Goal: Information Seeking & Learning: Understand process/instructions

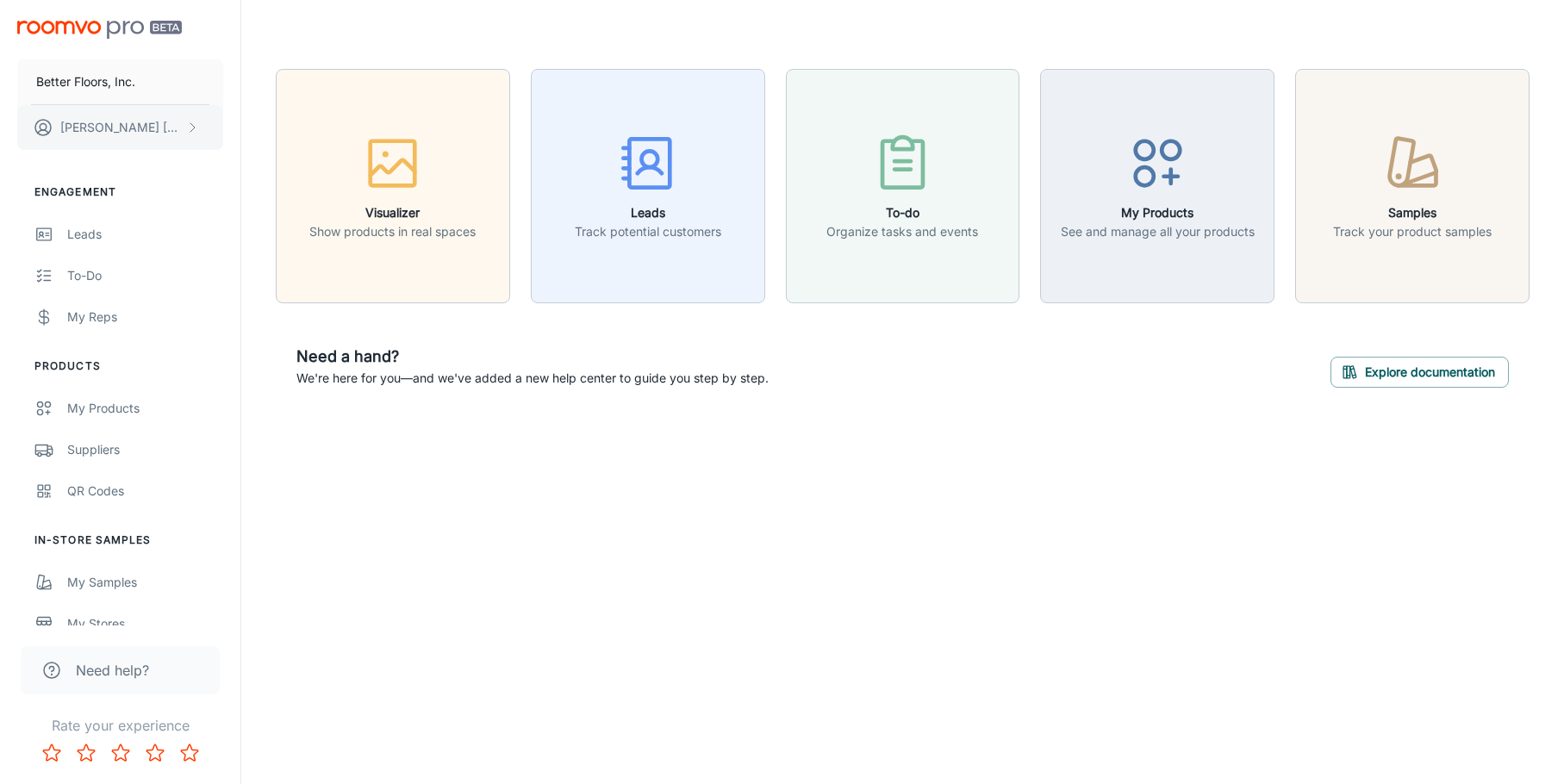
click at [181, 127] on button "[PERSON_NAME]" at bounding box center [120, 127] width 206 height 45
click at [181, 127] on div at bounding box center [782, 392] width 1564 height 784
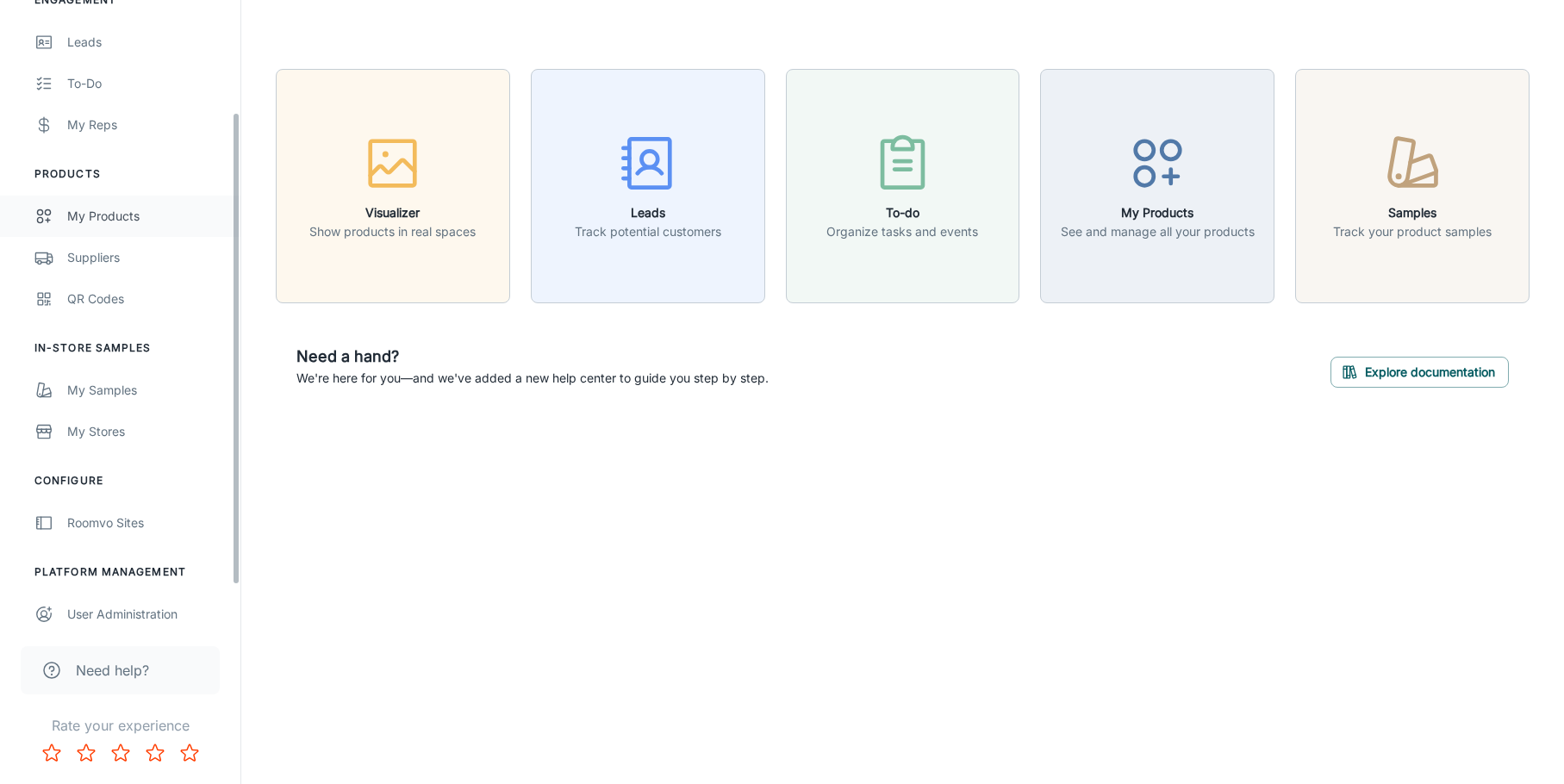
scroll to position [202, 0]
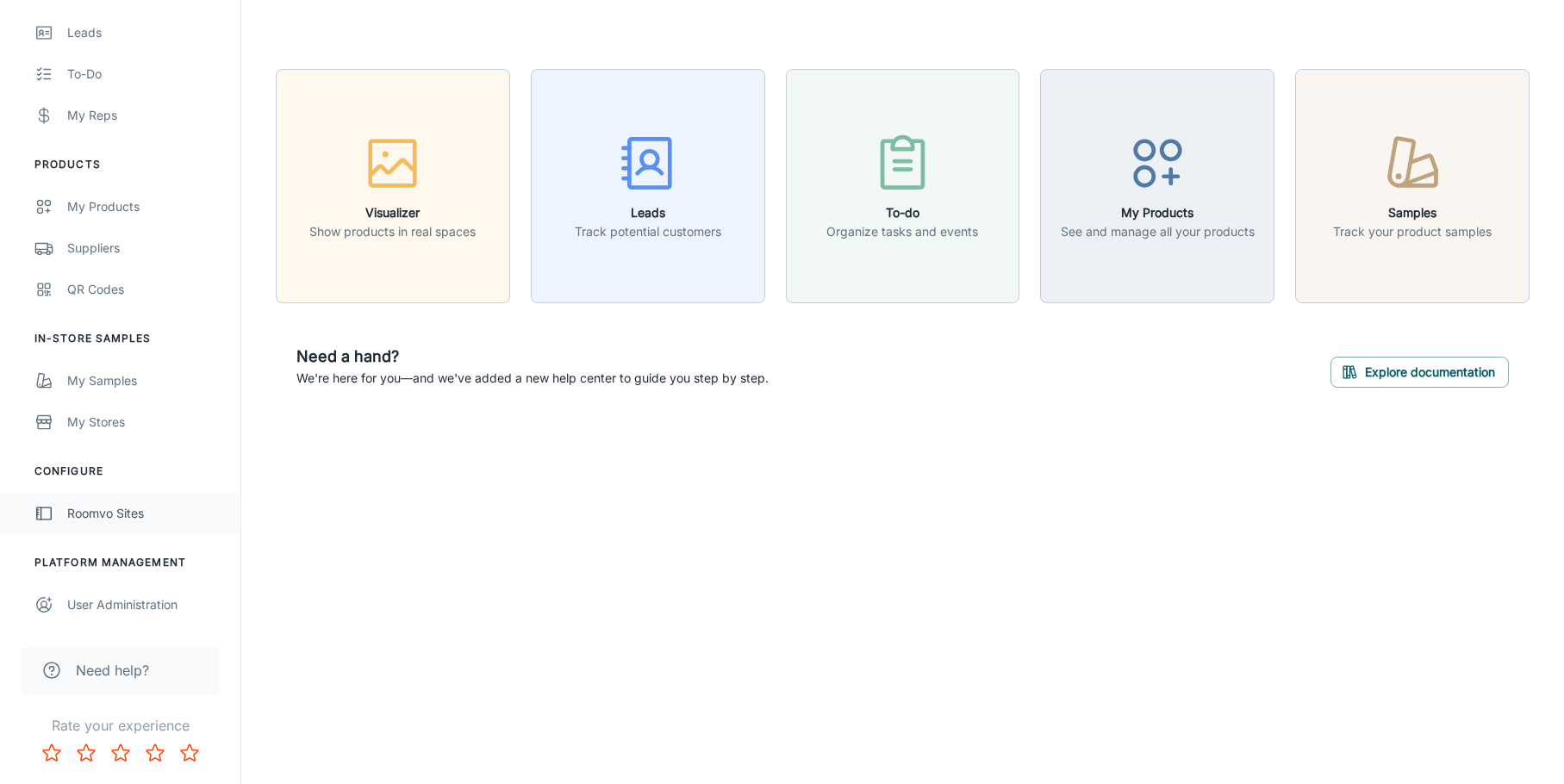
click at [142, 507] on div "Roomvo Sites" at bounding box center [145, 513] width 156 height 19
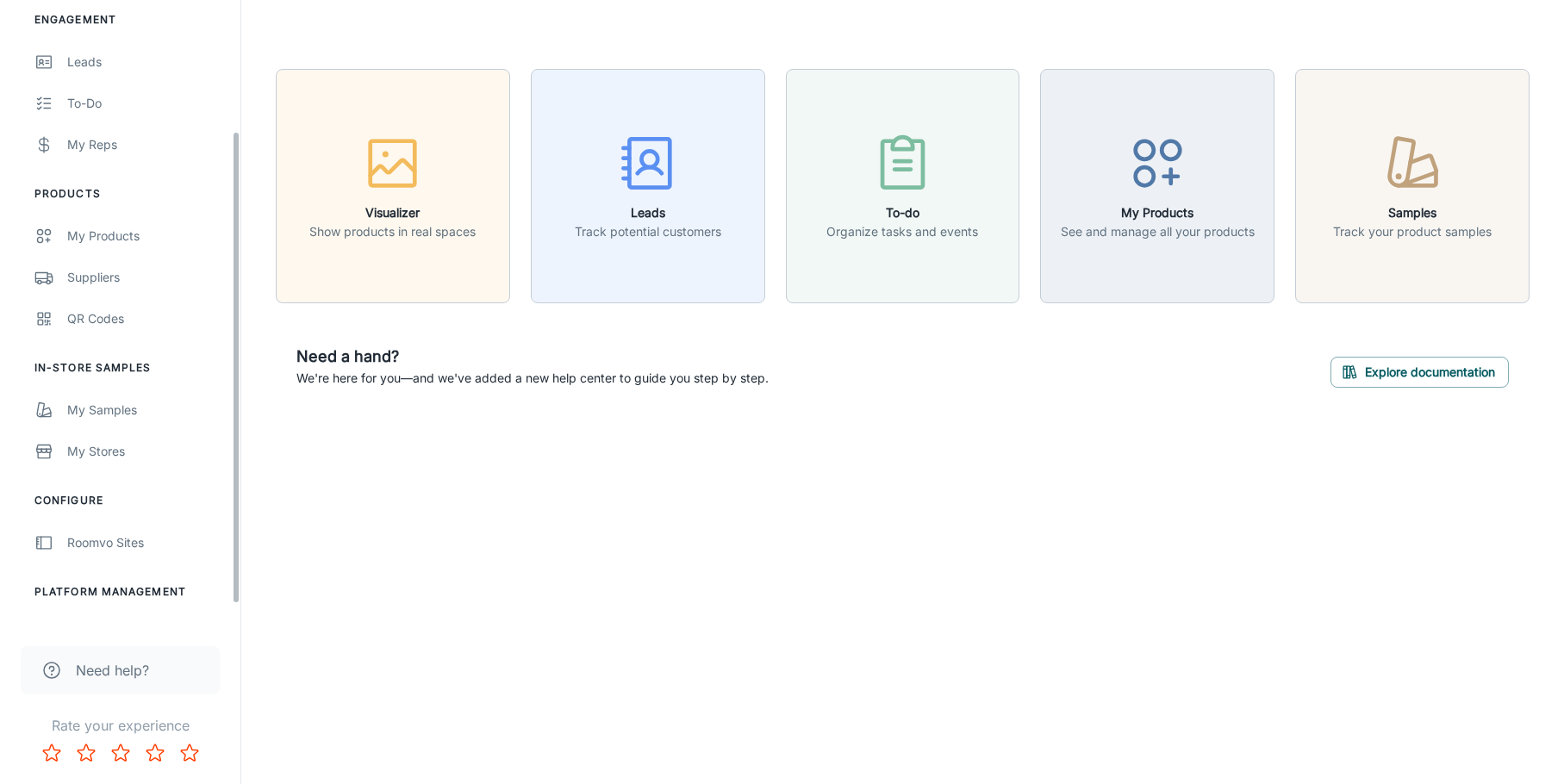
scroll to position [202, 0]
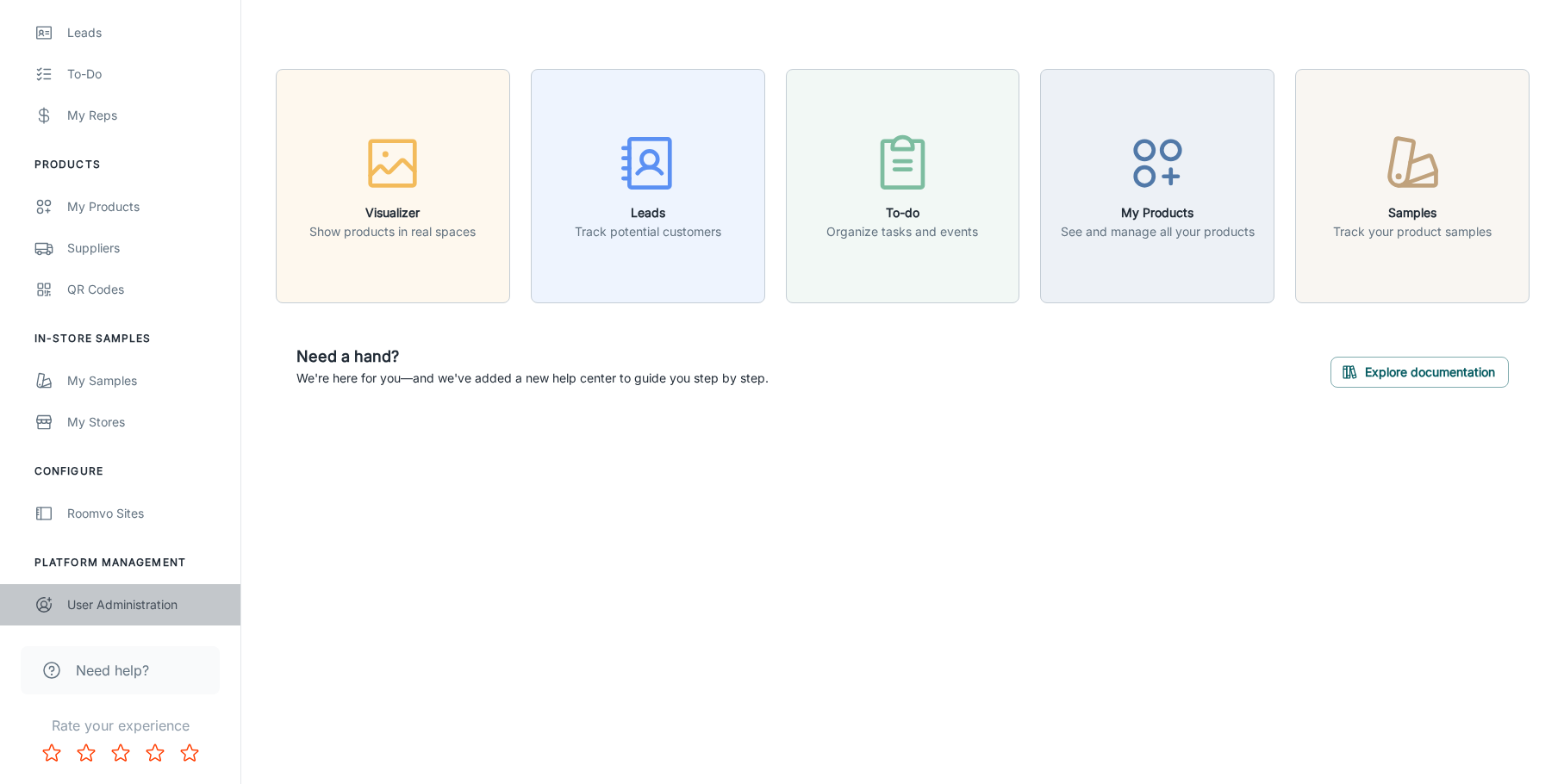
click at [142, 606] on div "User Administration" at bounding box center [145, 604] width 156 height 19
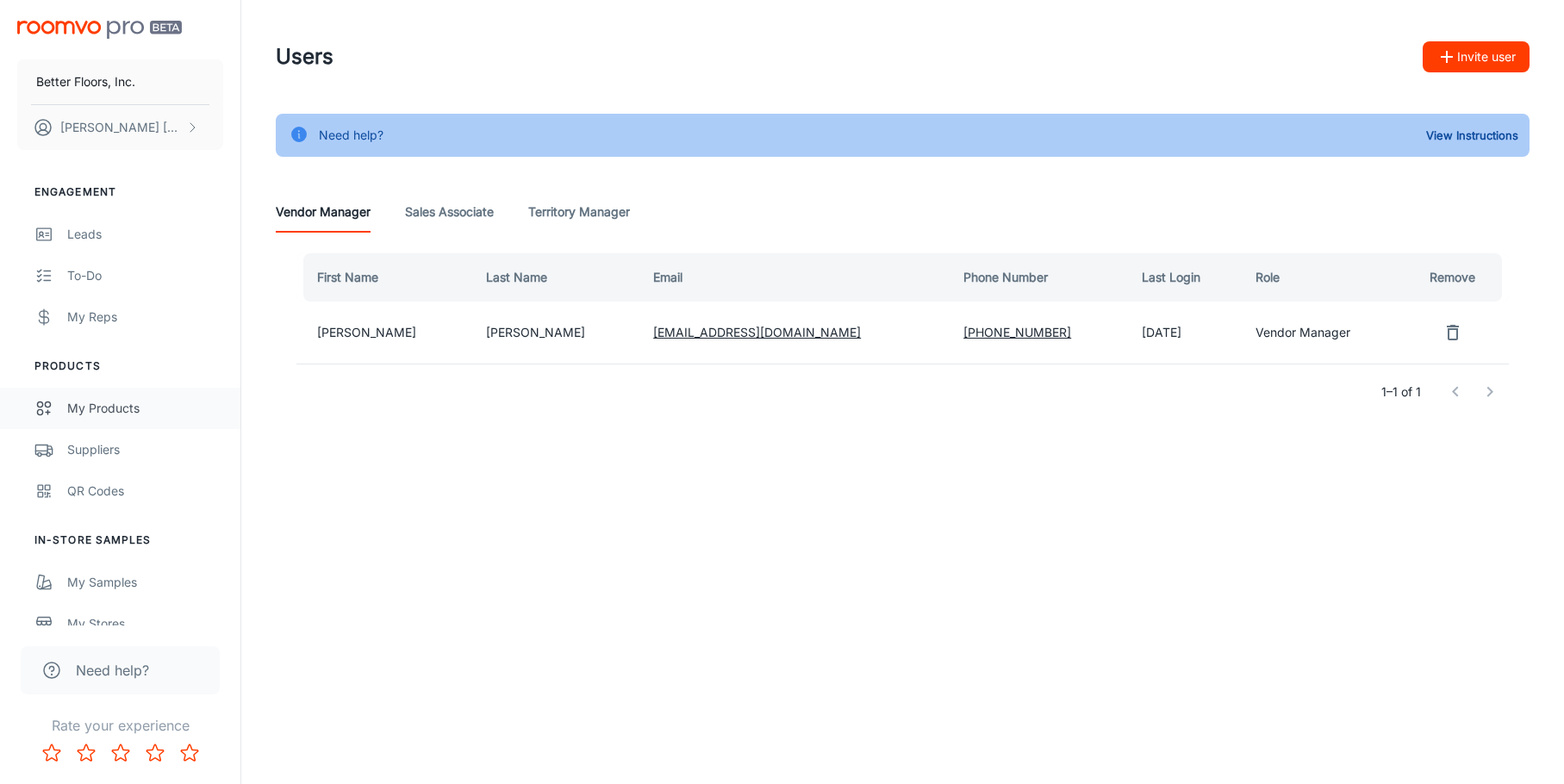
click at [105, 407] on div "My Products" at bounding box center [145, 408] width 156 height 19
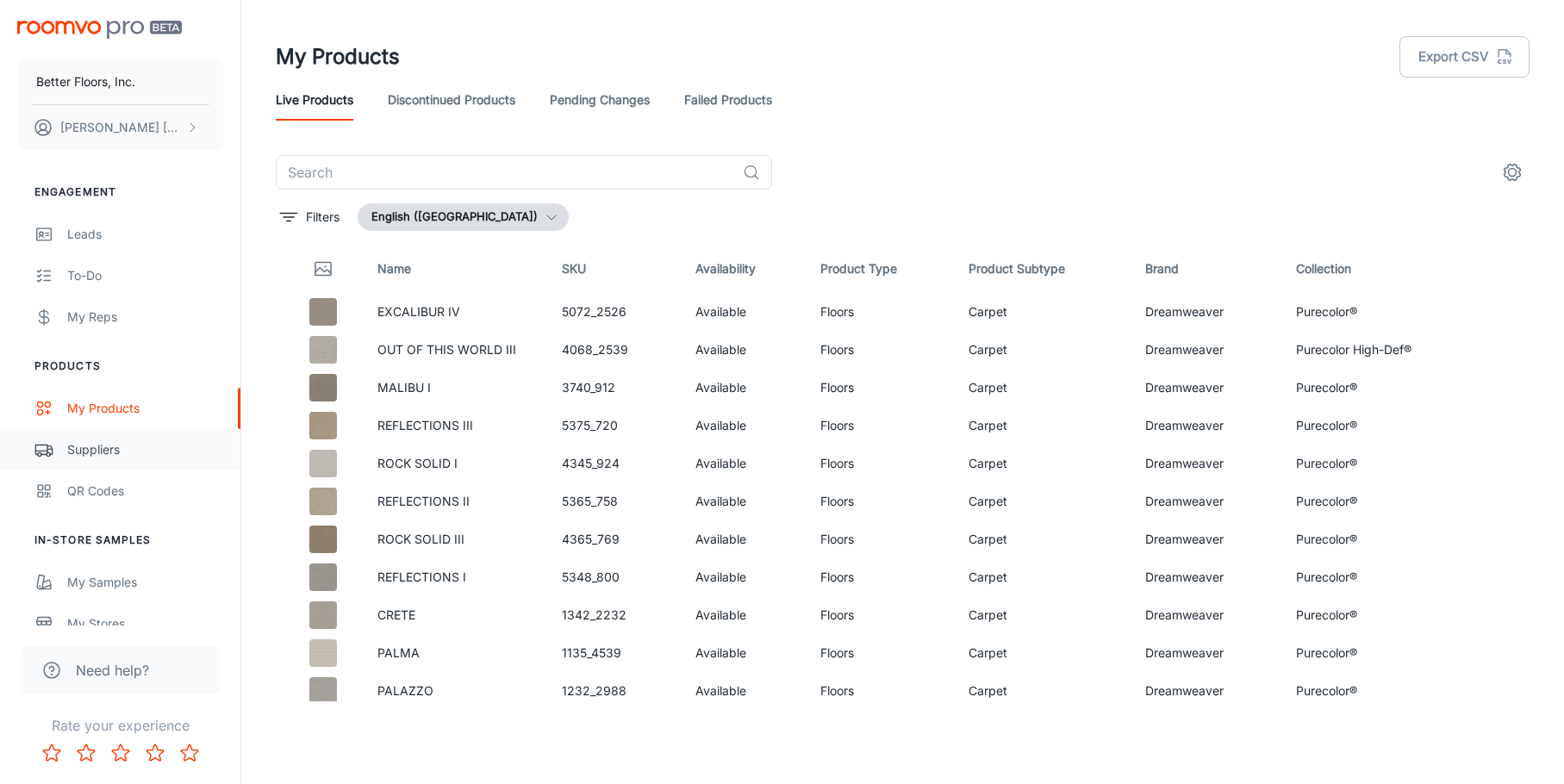
click at [92, 452] on div "Suppliers" at bounding box center [145, 450] width 156 height 19
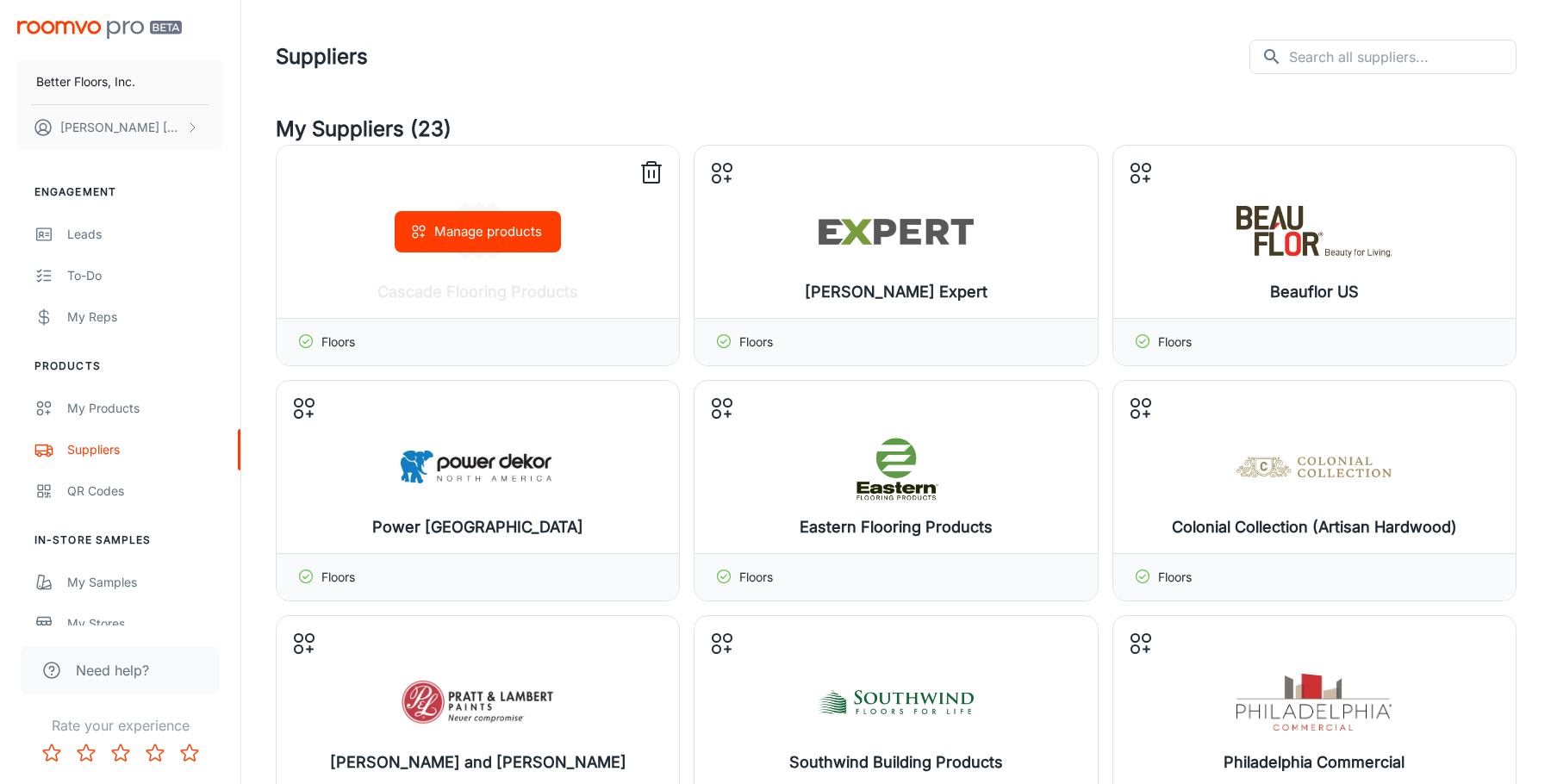
click at [658, 174] on icon at bounding box center [651, 173] width 27 height 27
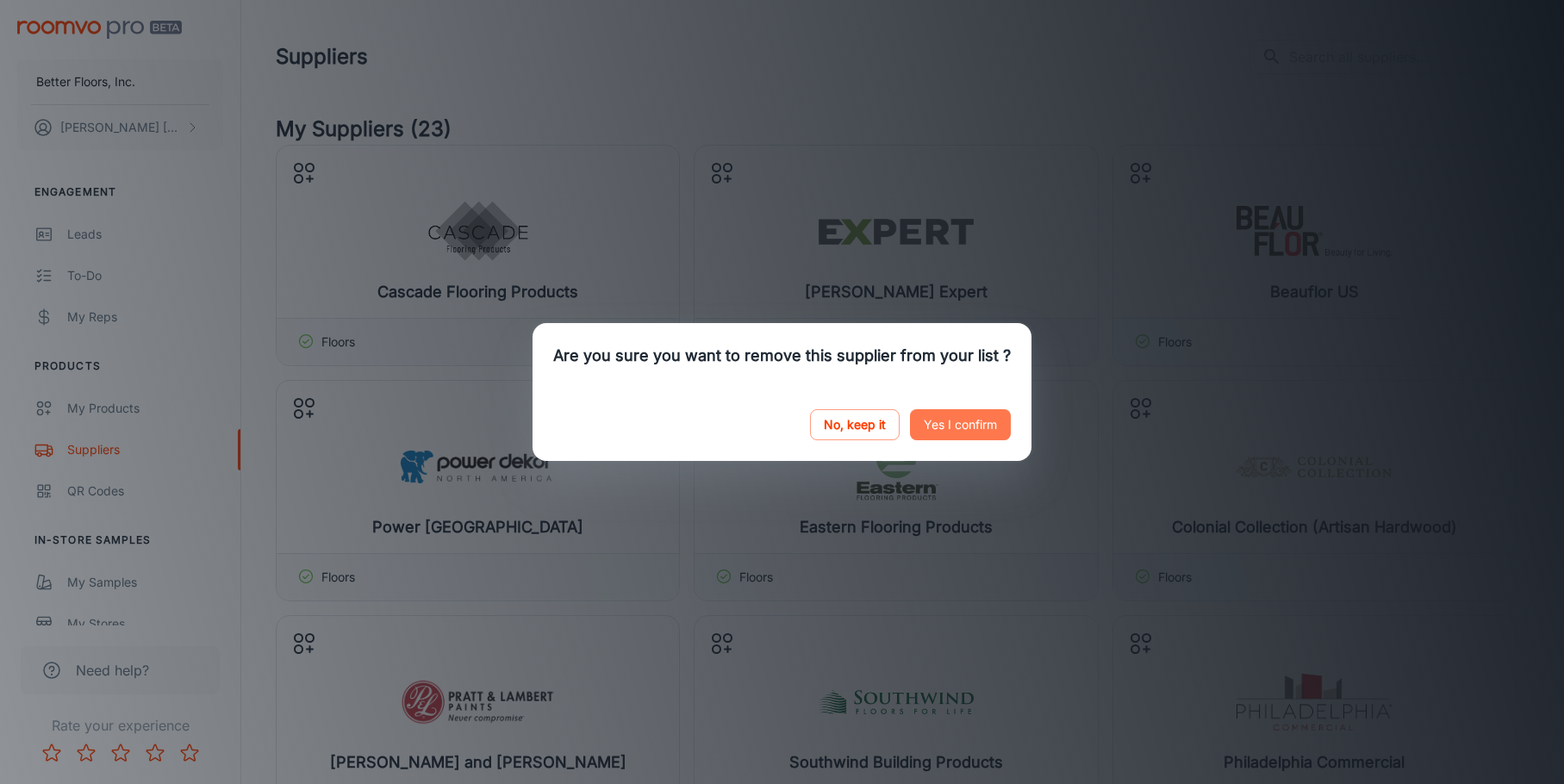
click at [935, 432] on button "Yes I confirm" at bounding box center [960, 424] width 101 height 31
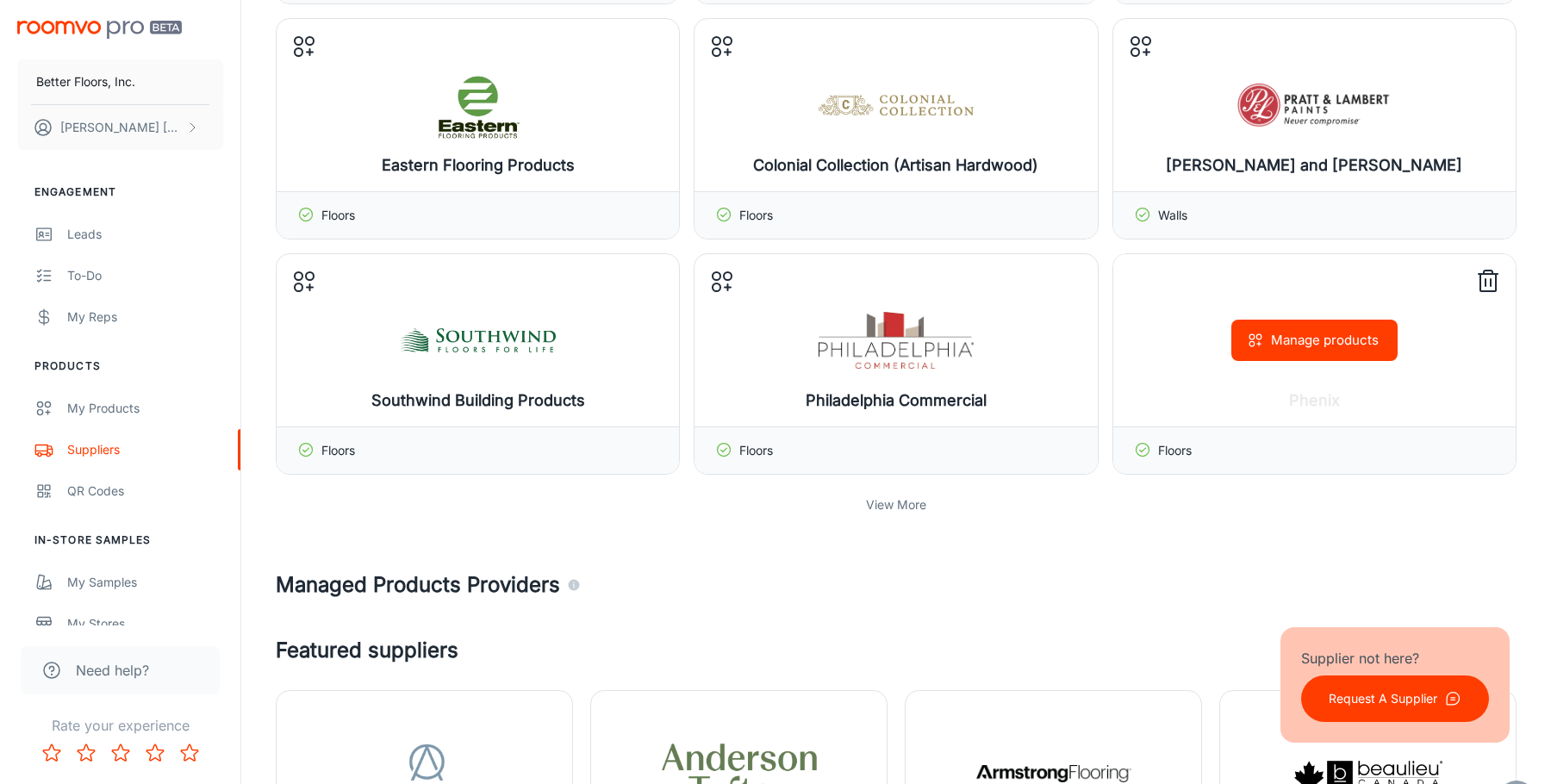
scroll to position [517, 0]
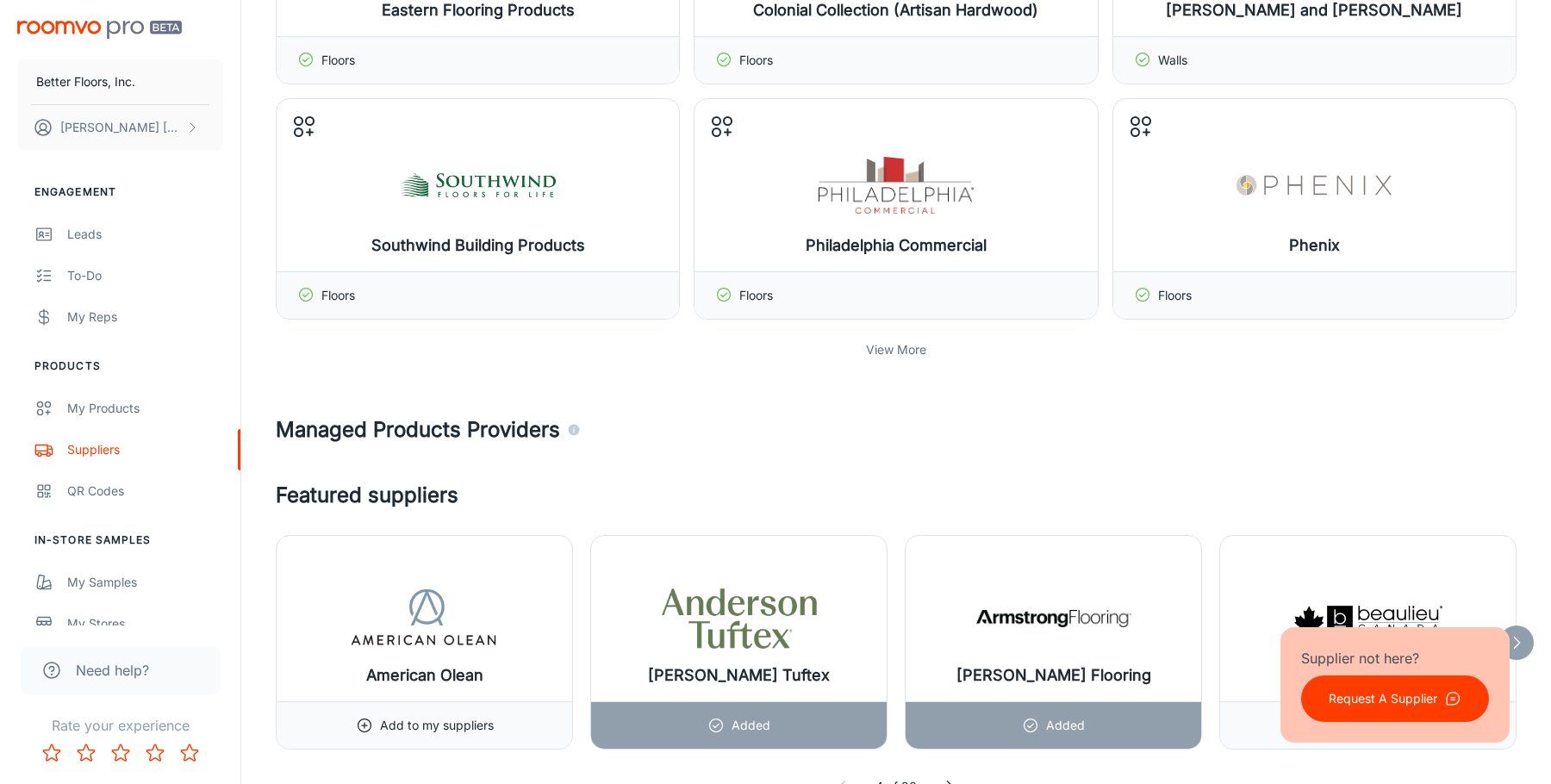
click at [904, 350] on p "View More" at bounding box center [896, 350] width 60 height 19
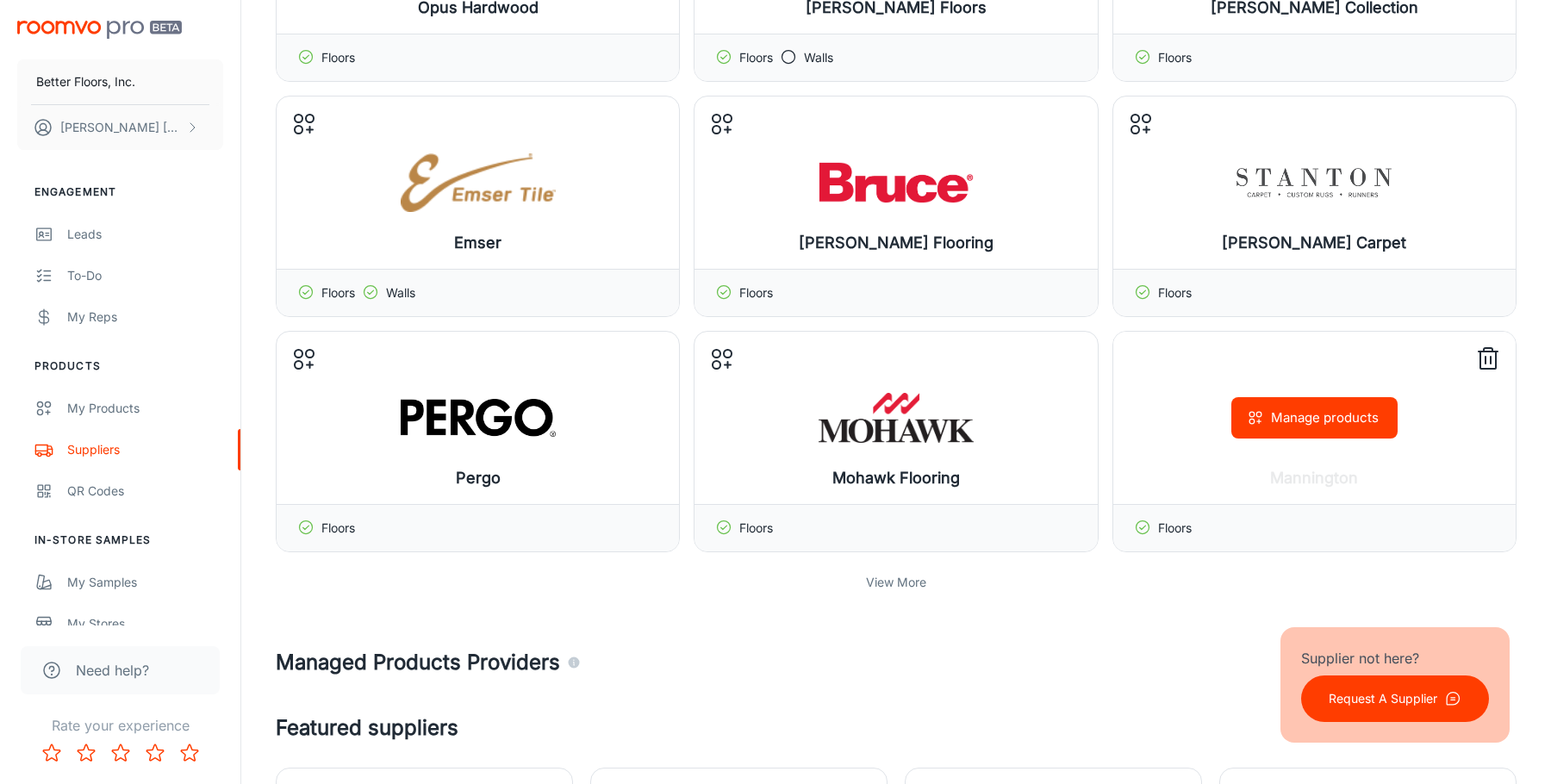
scroll to position [1120, 0]
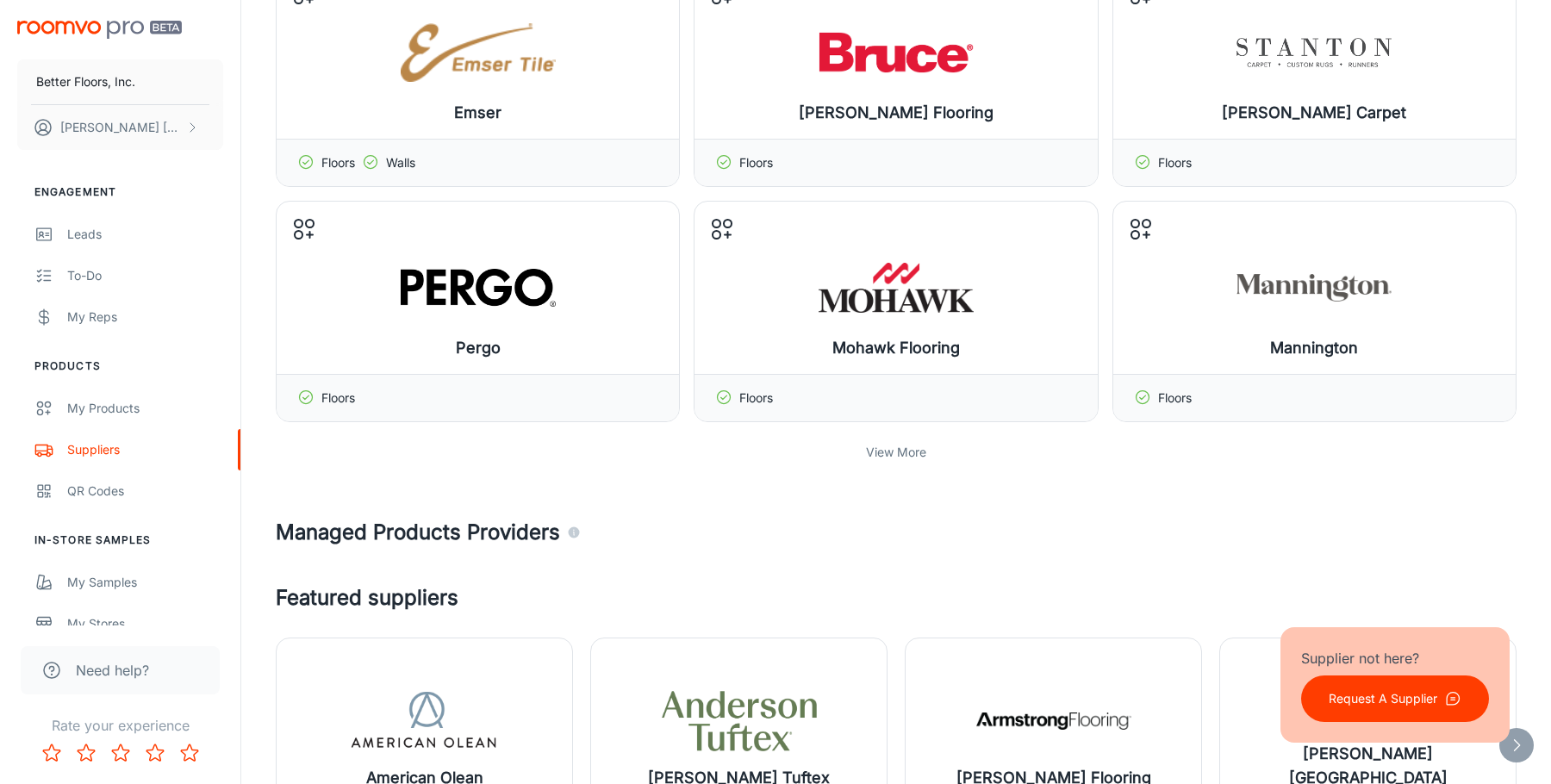
click at [891, 452] on p "View More" at bounding box center [896, 452] width 60 height 19
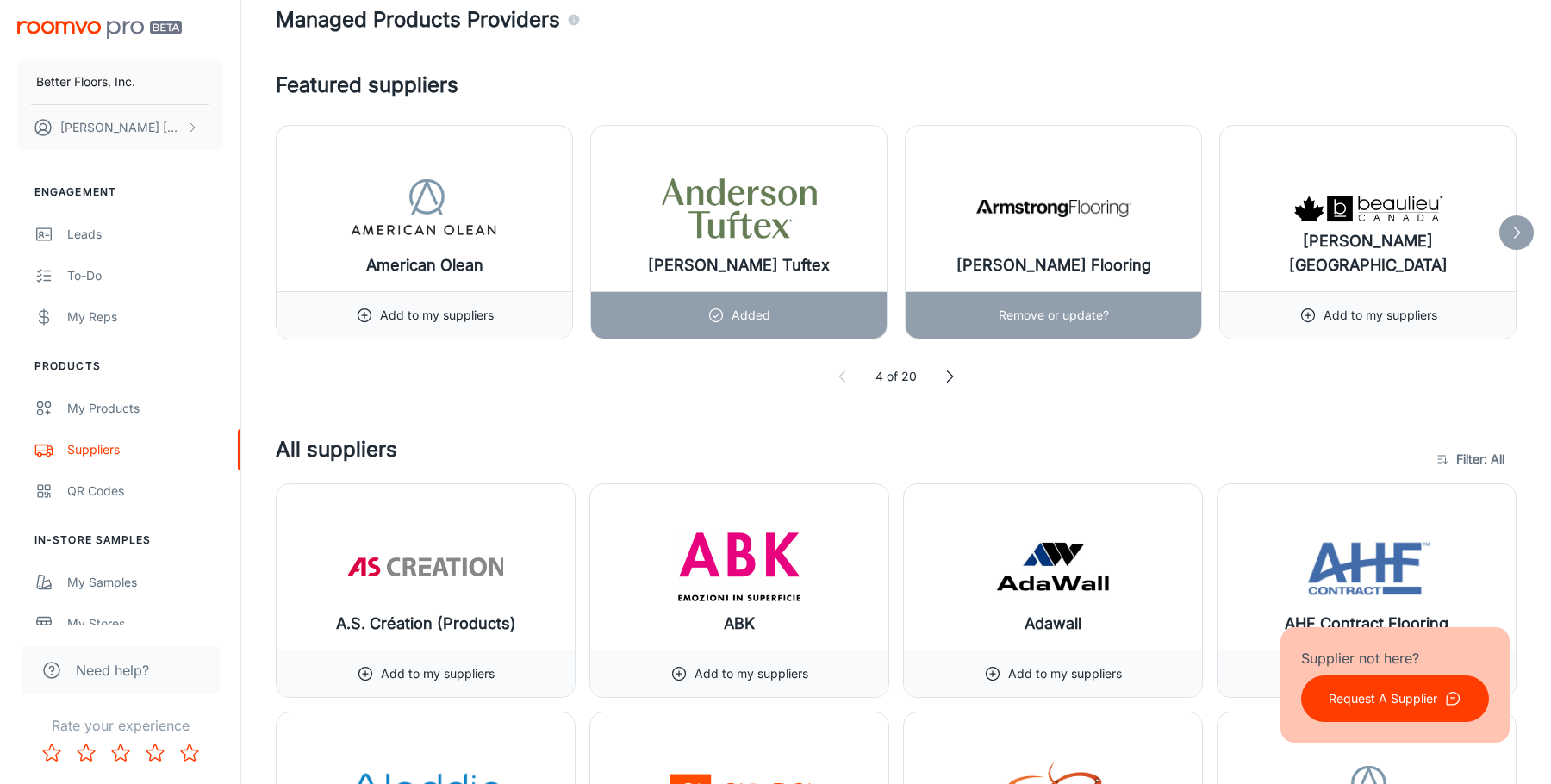
scroll to position [2239, 0]
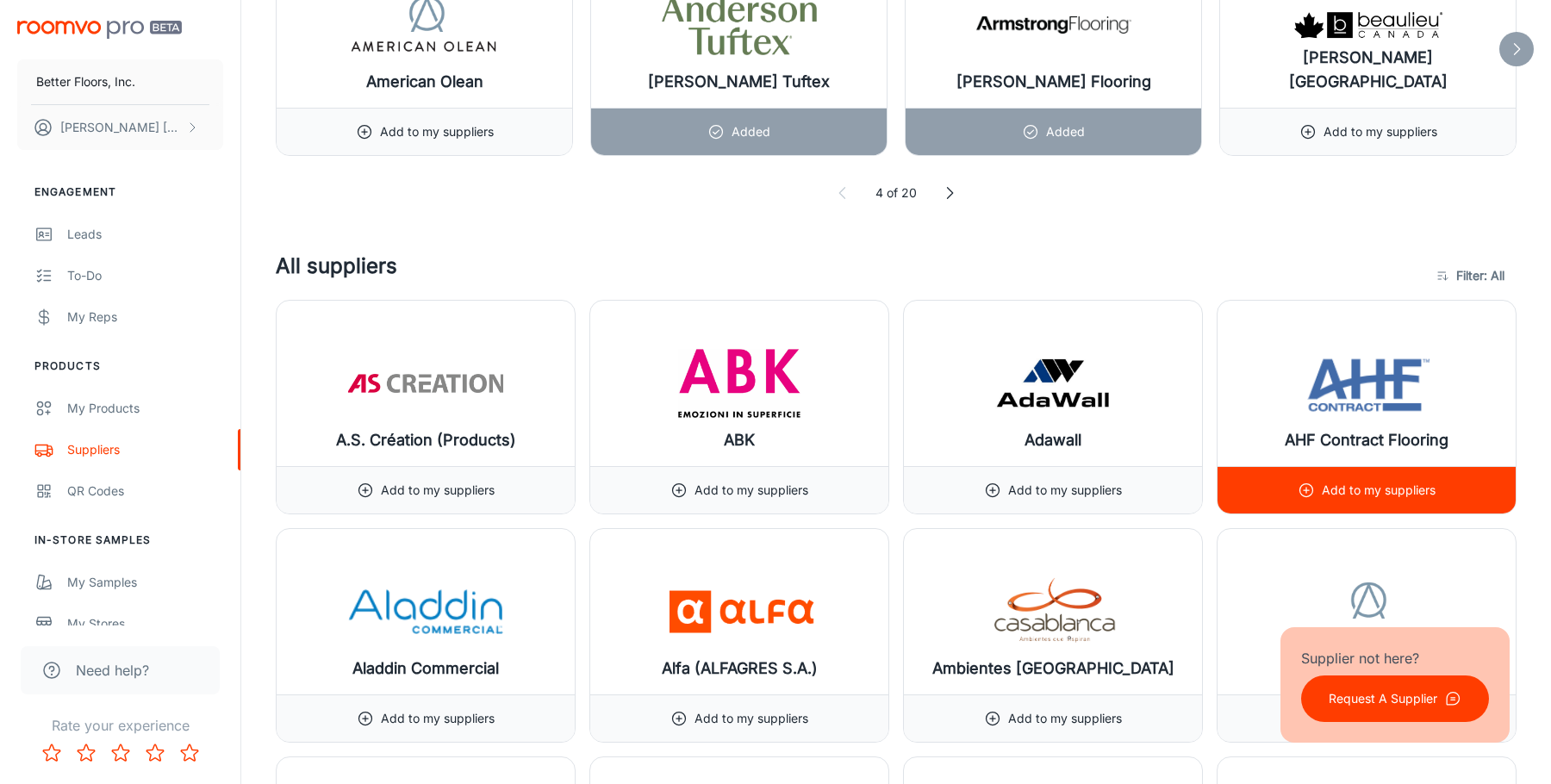
click at [1378, 494] on p "Add to my suppliers" at bounding box center [1378, 490] width 114 height 19
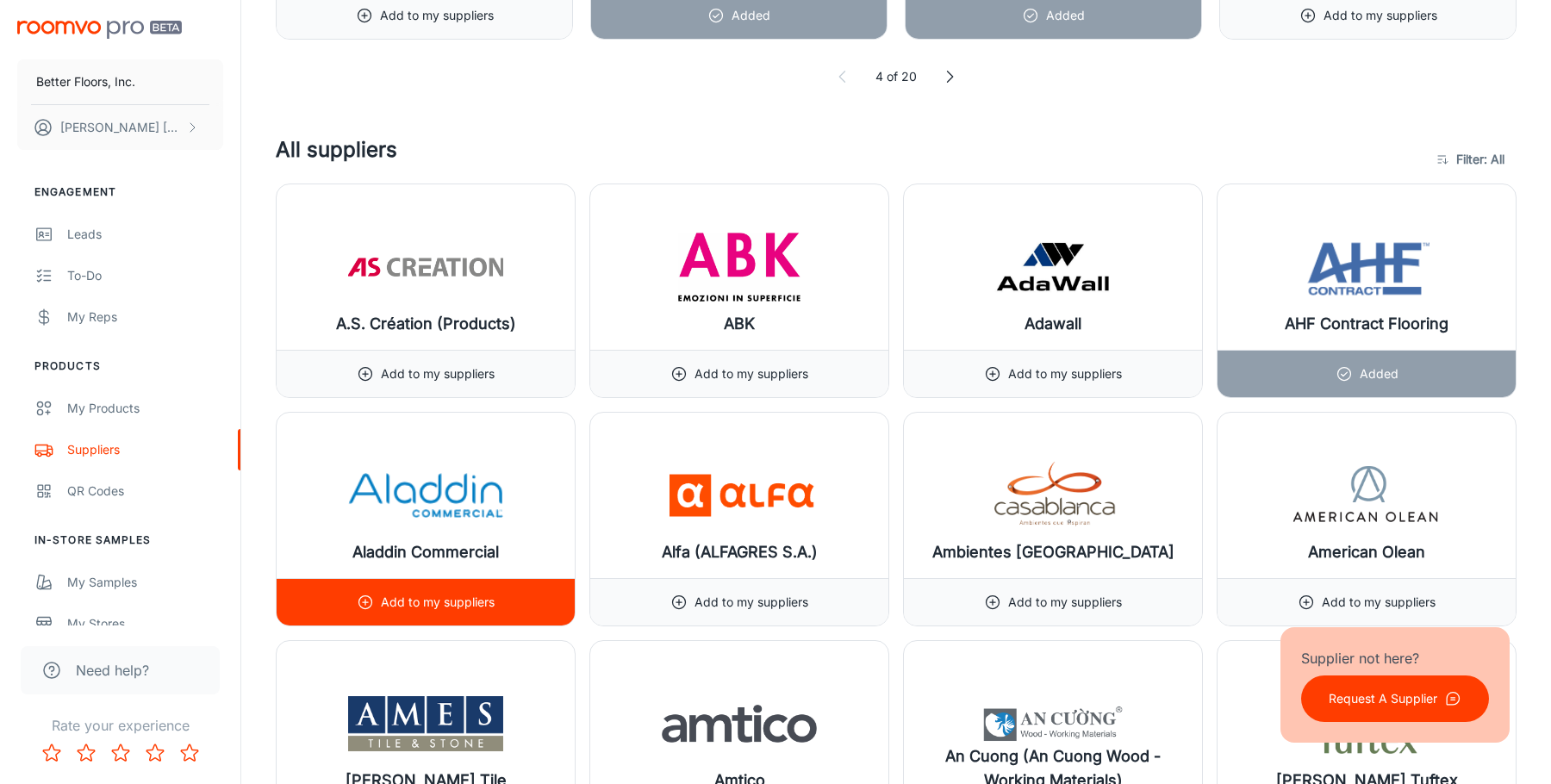
scroll to position [2412, 0]
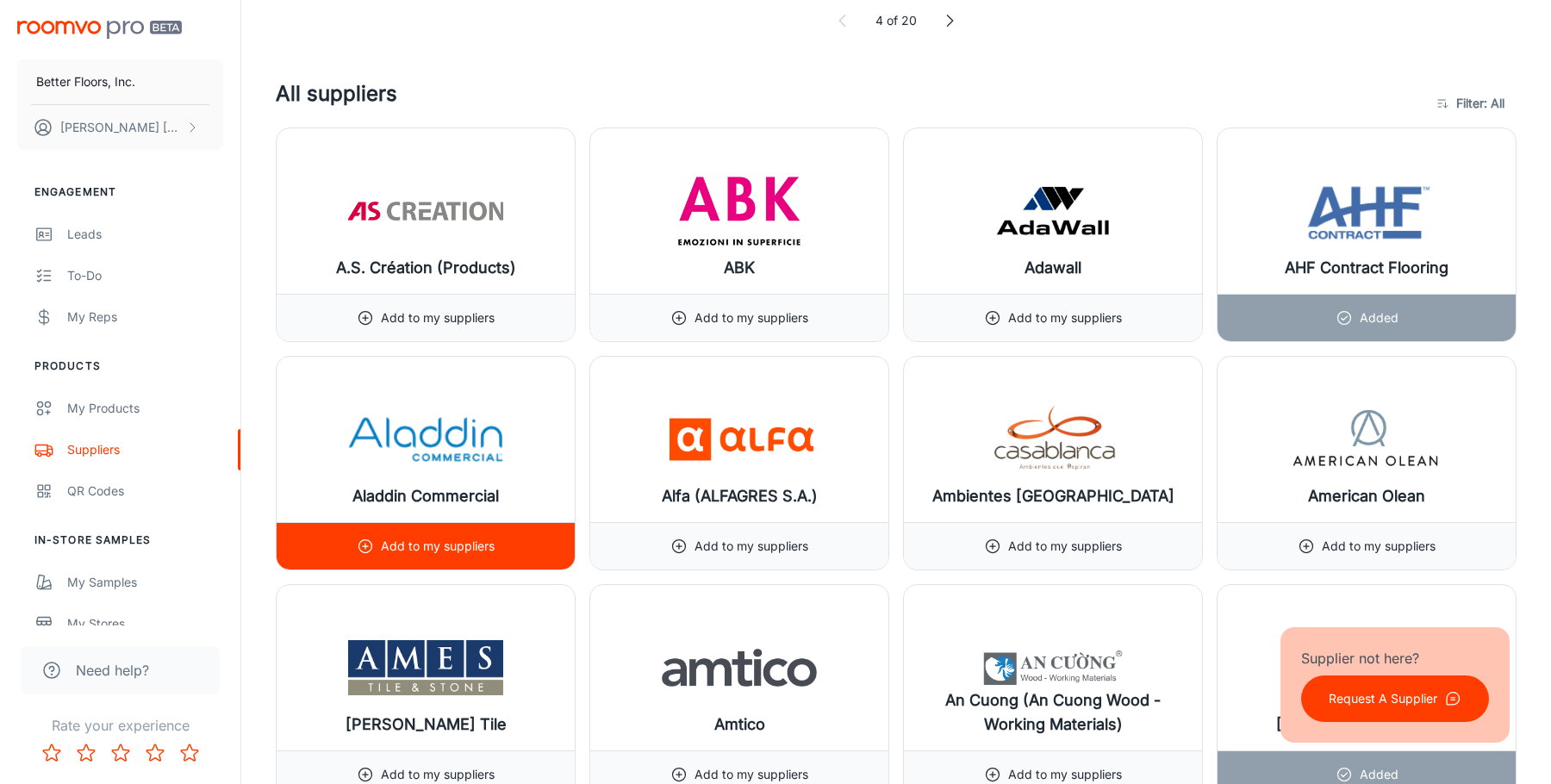
click at [473, 551] on p "Add to my suppliers" at bounding box center [437, 546] width 114 height 19
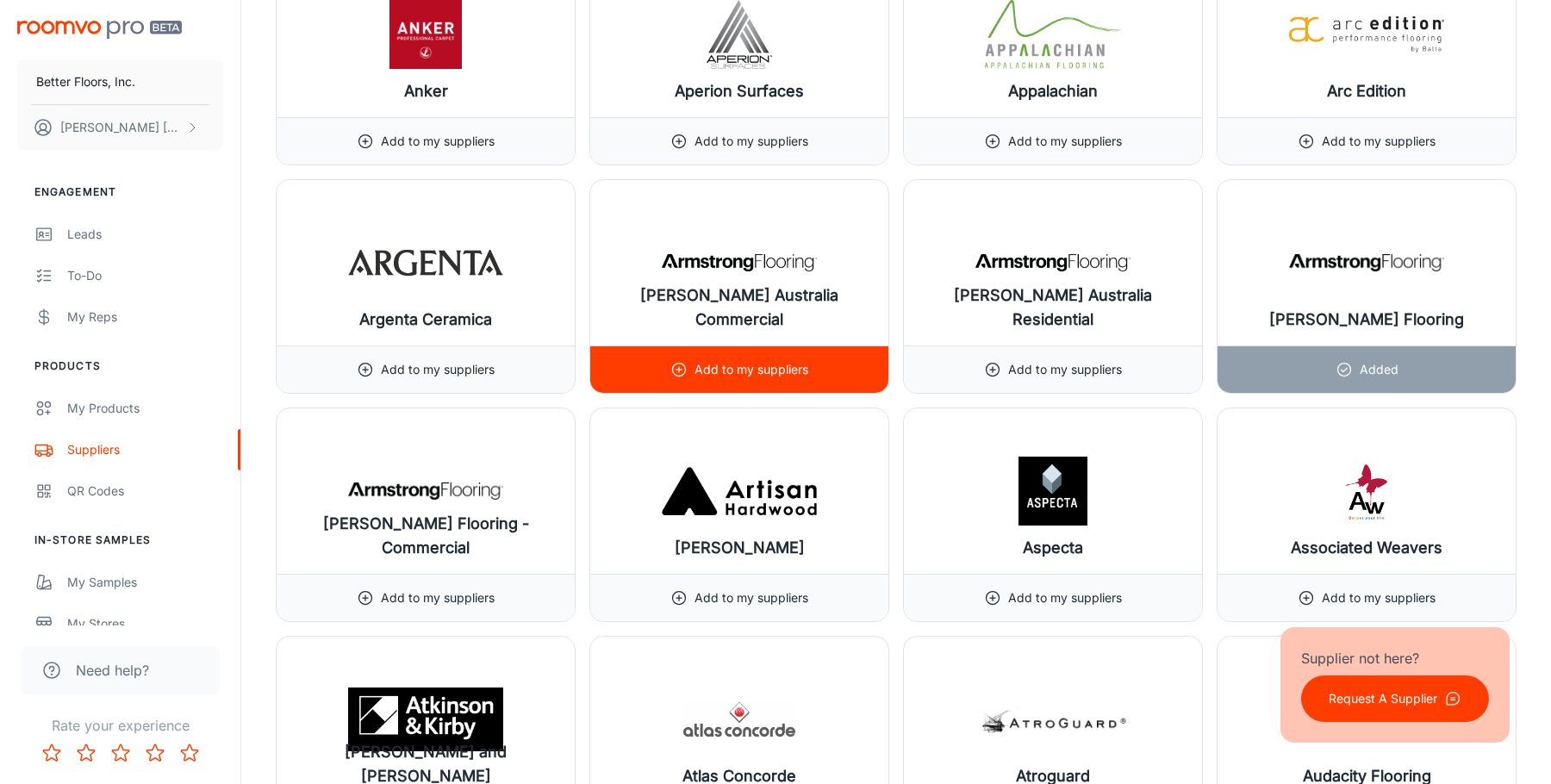
scroll to position [3359, 0]
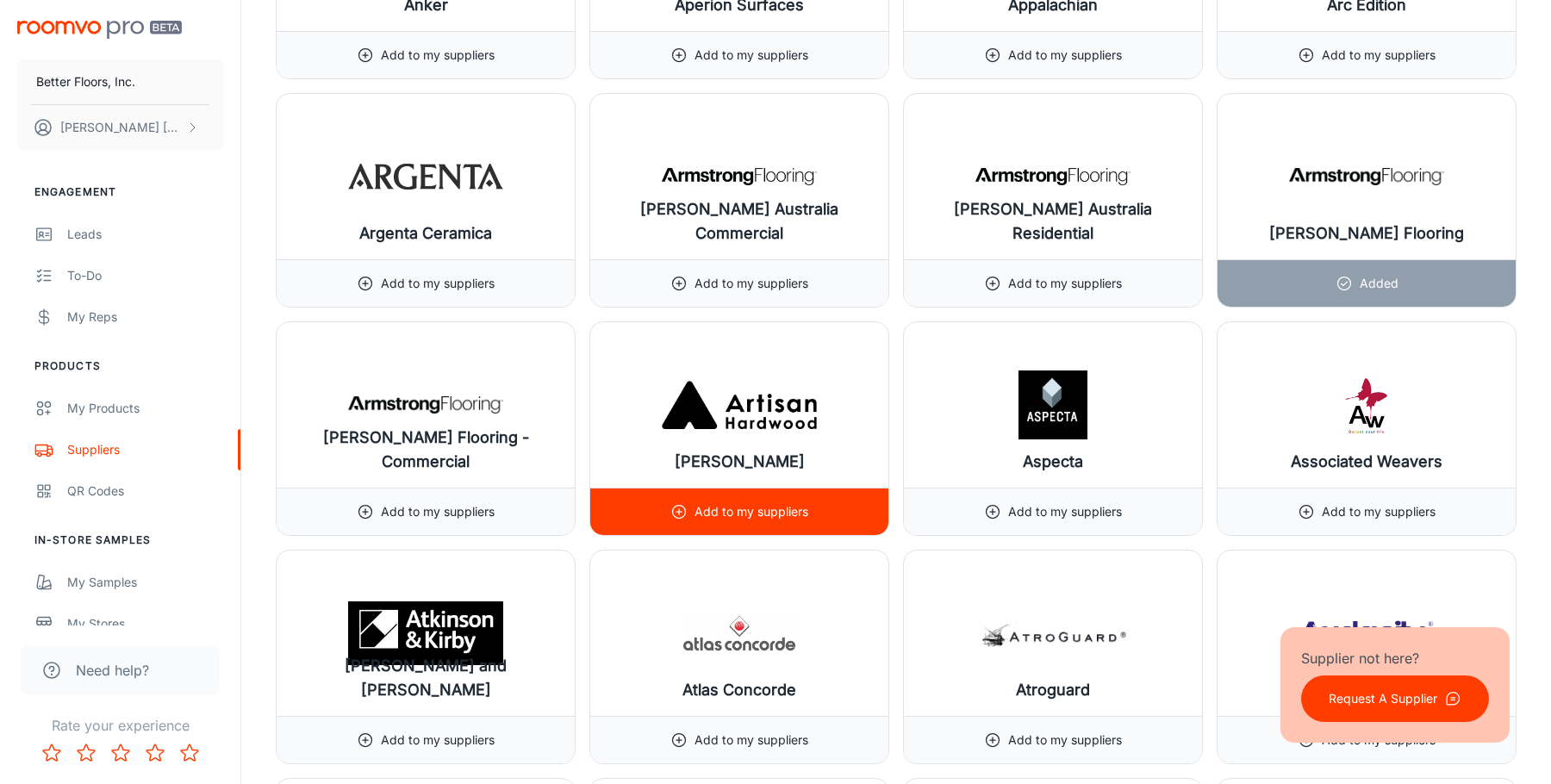
click at [767, 496] on div "Add to my suppliers" at bounding box center [740, 511] width 138 height 46
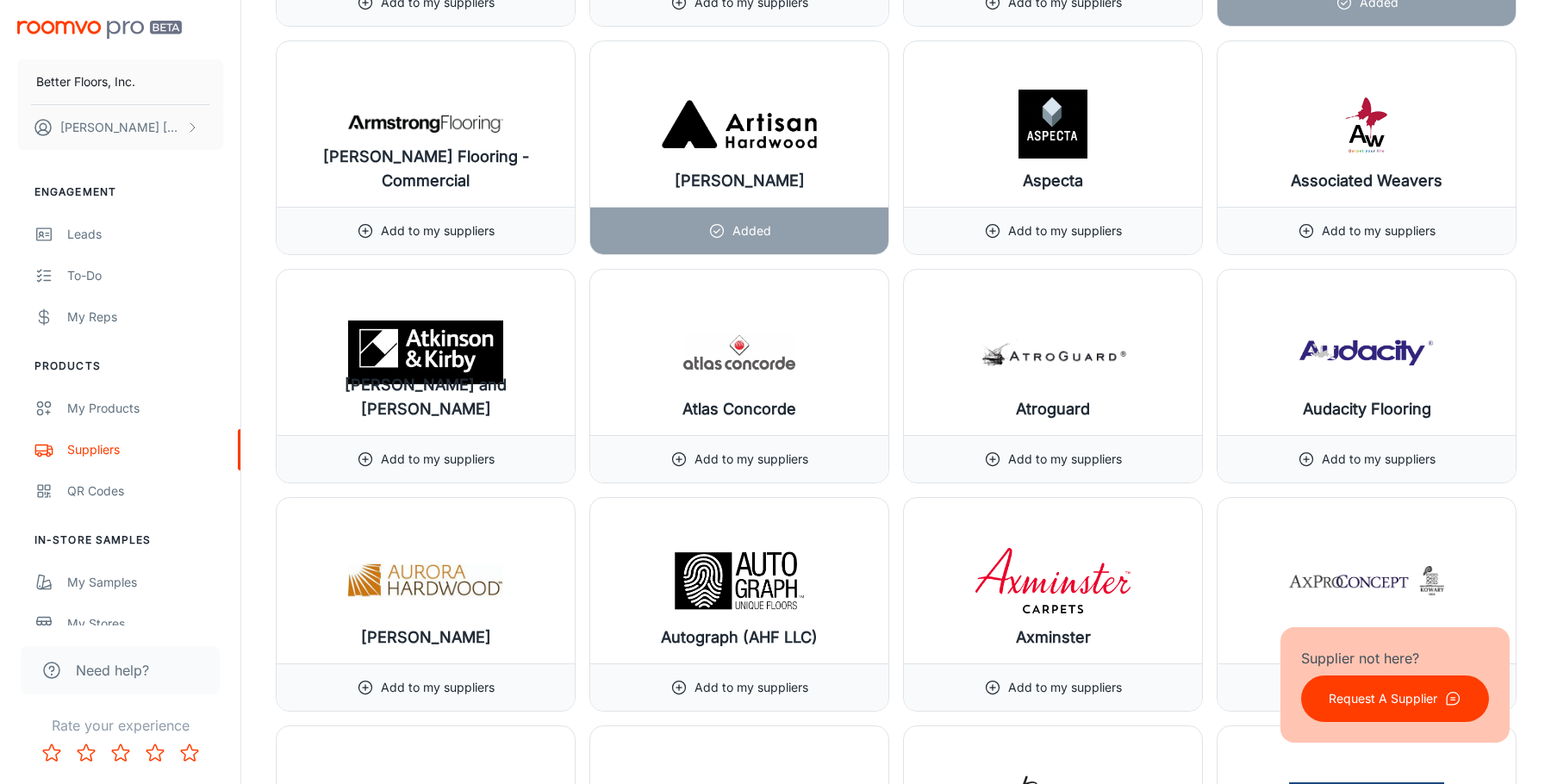
scroll to position [3876, 0]
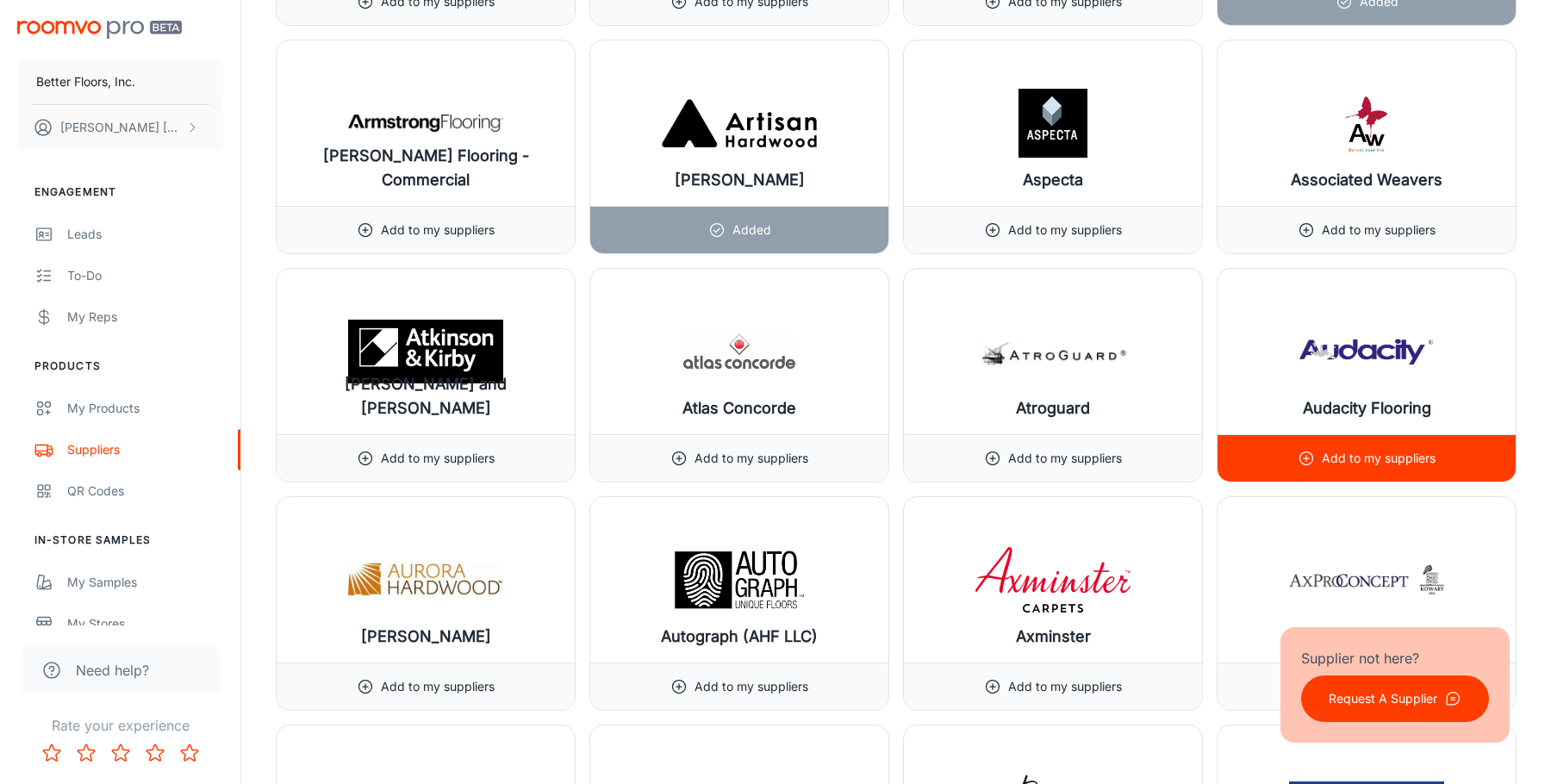
click at [1387, 467] on p "Add to my suppliers" at bounding box center [1378, 458] width 114 height 19
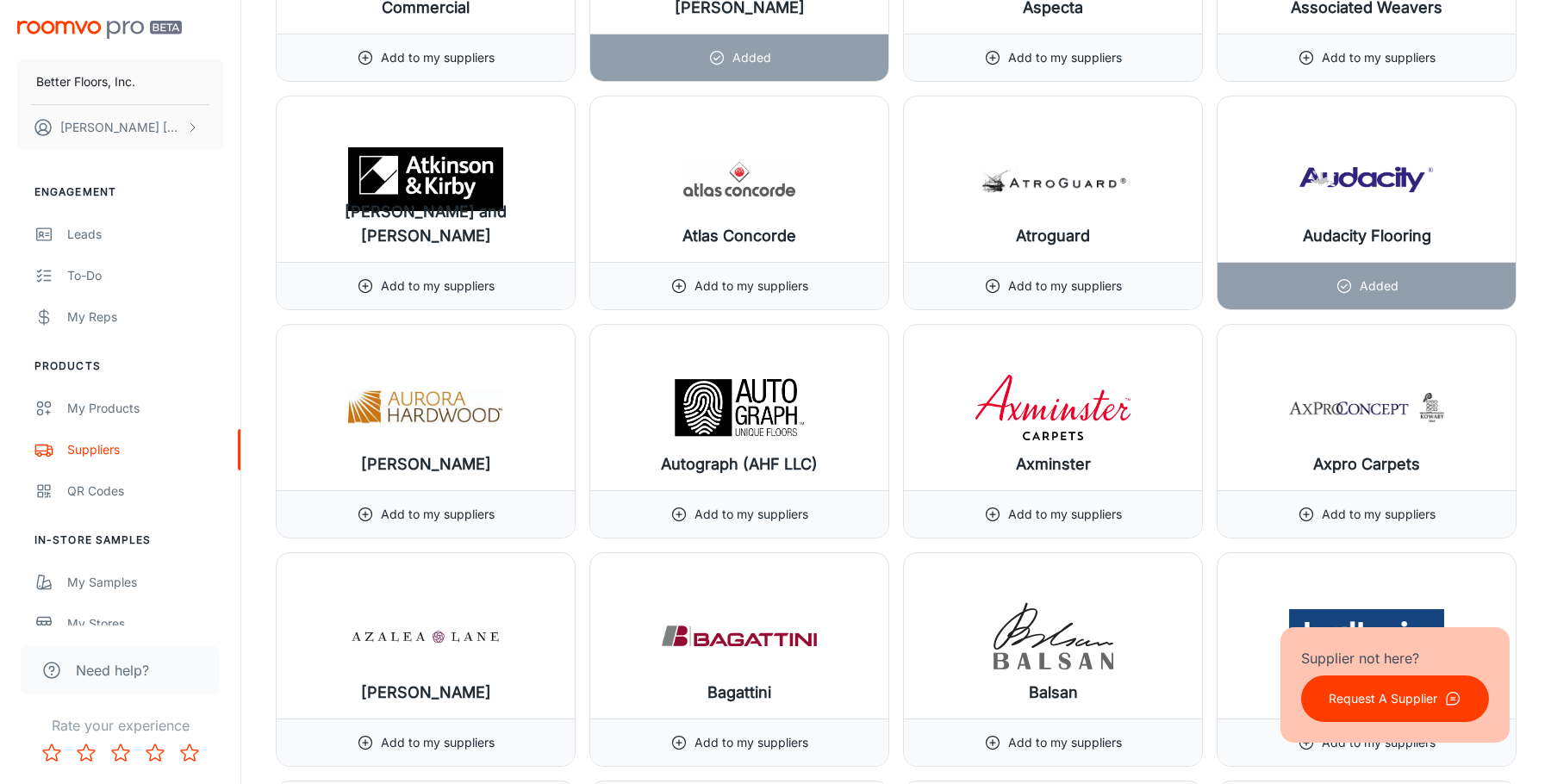
scroll to position [4221, 0]
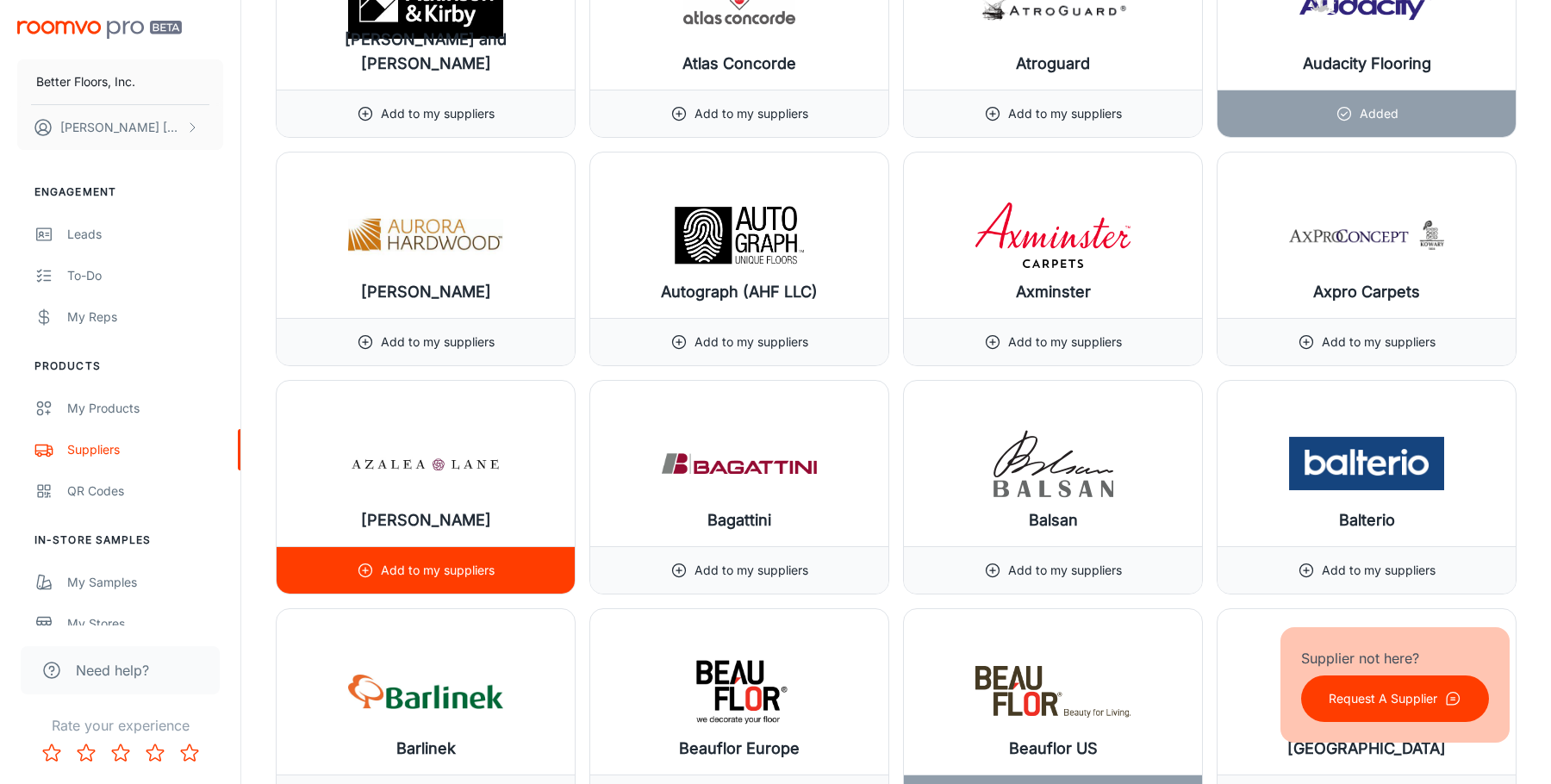
click at [452, 572] on p "Add to my suppliers" at bounding box center [437, 570] width 114 height 19
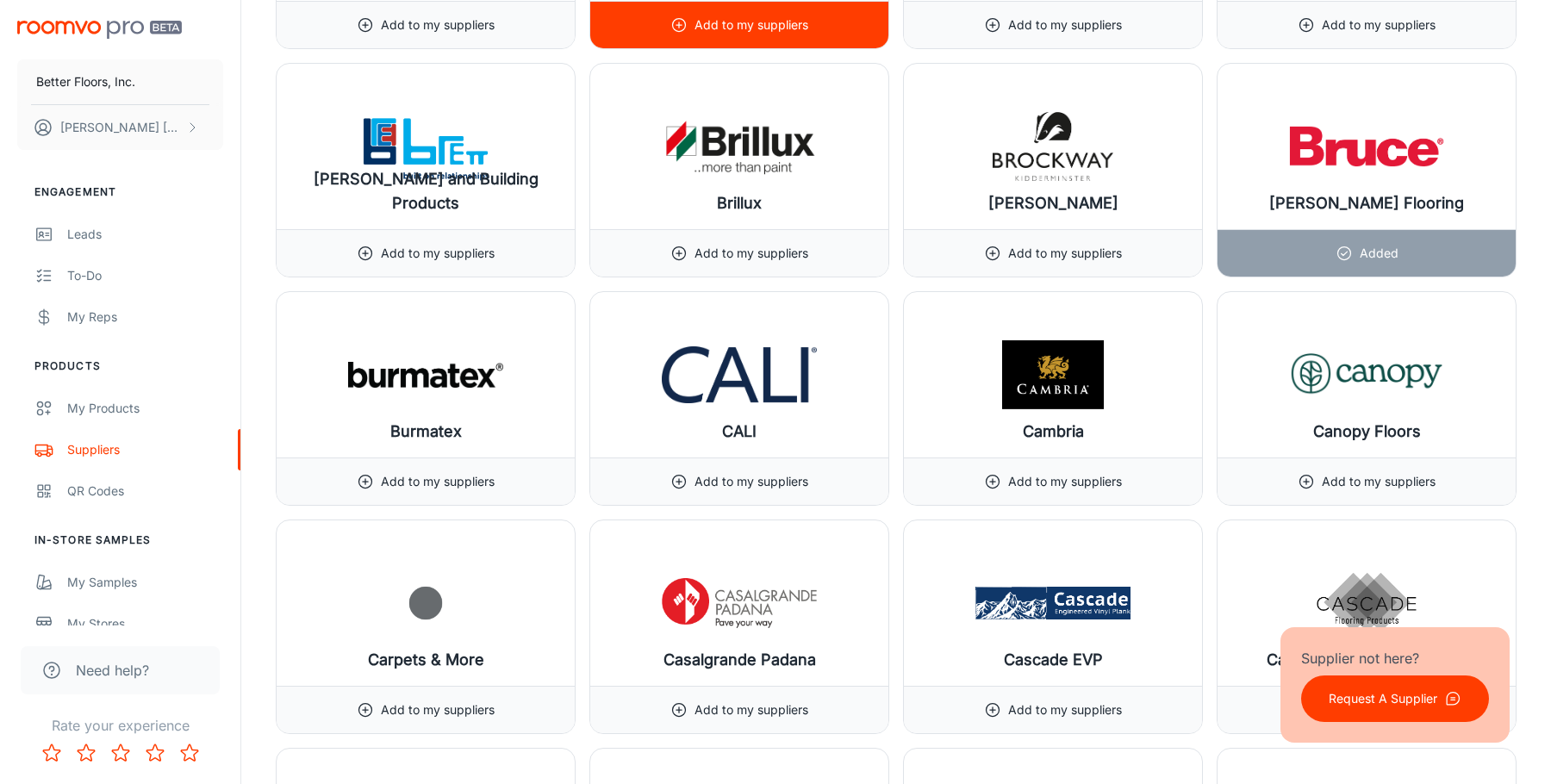
scroll to position [5513, 0]
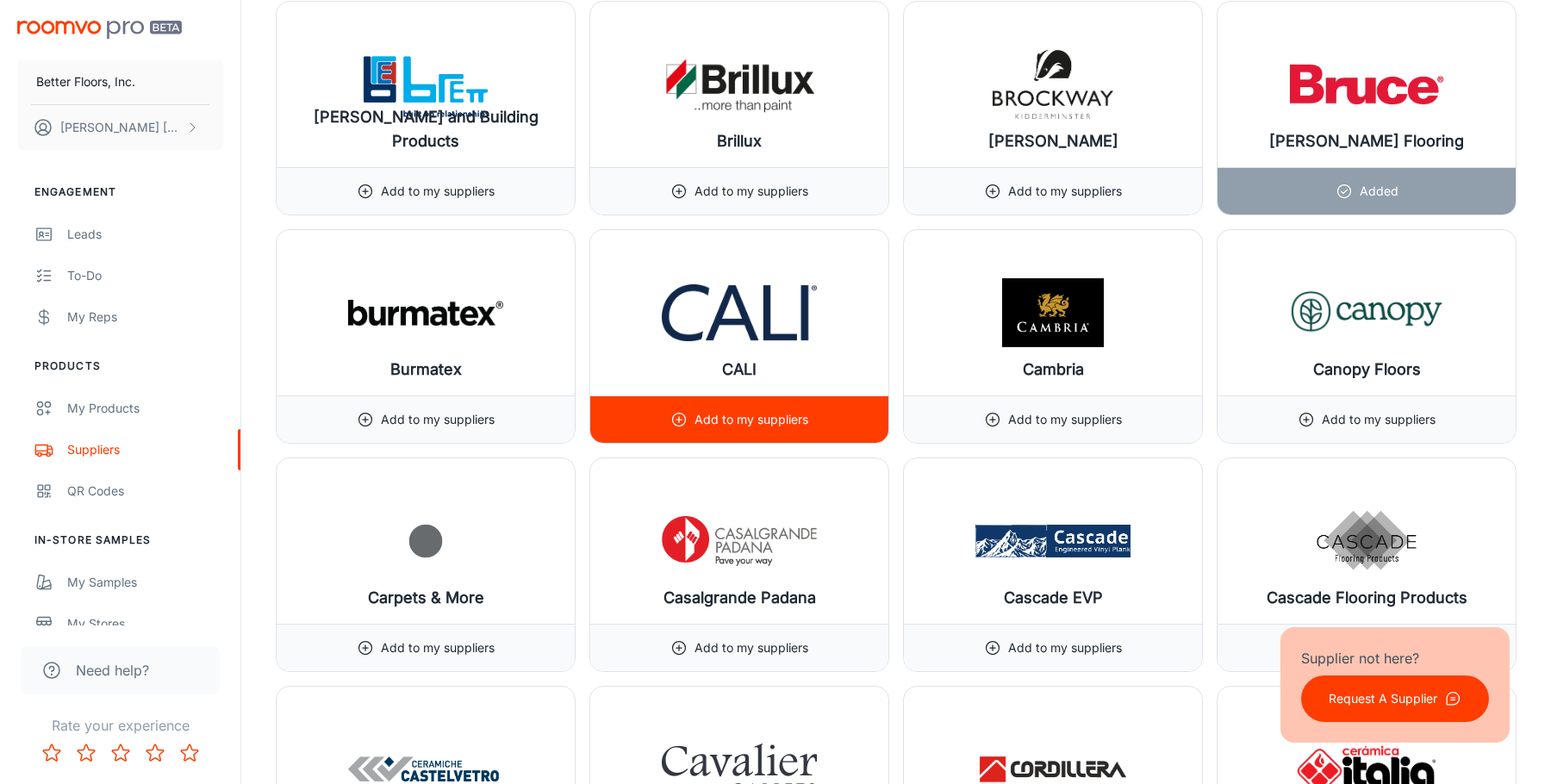
click at [752, 417] on p "Add to my suppliers" at bounding box center [751, 419] width 114 height 19
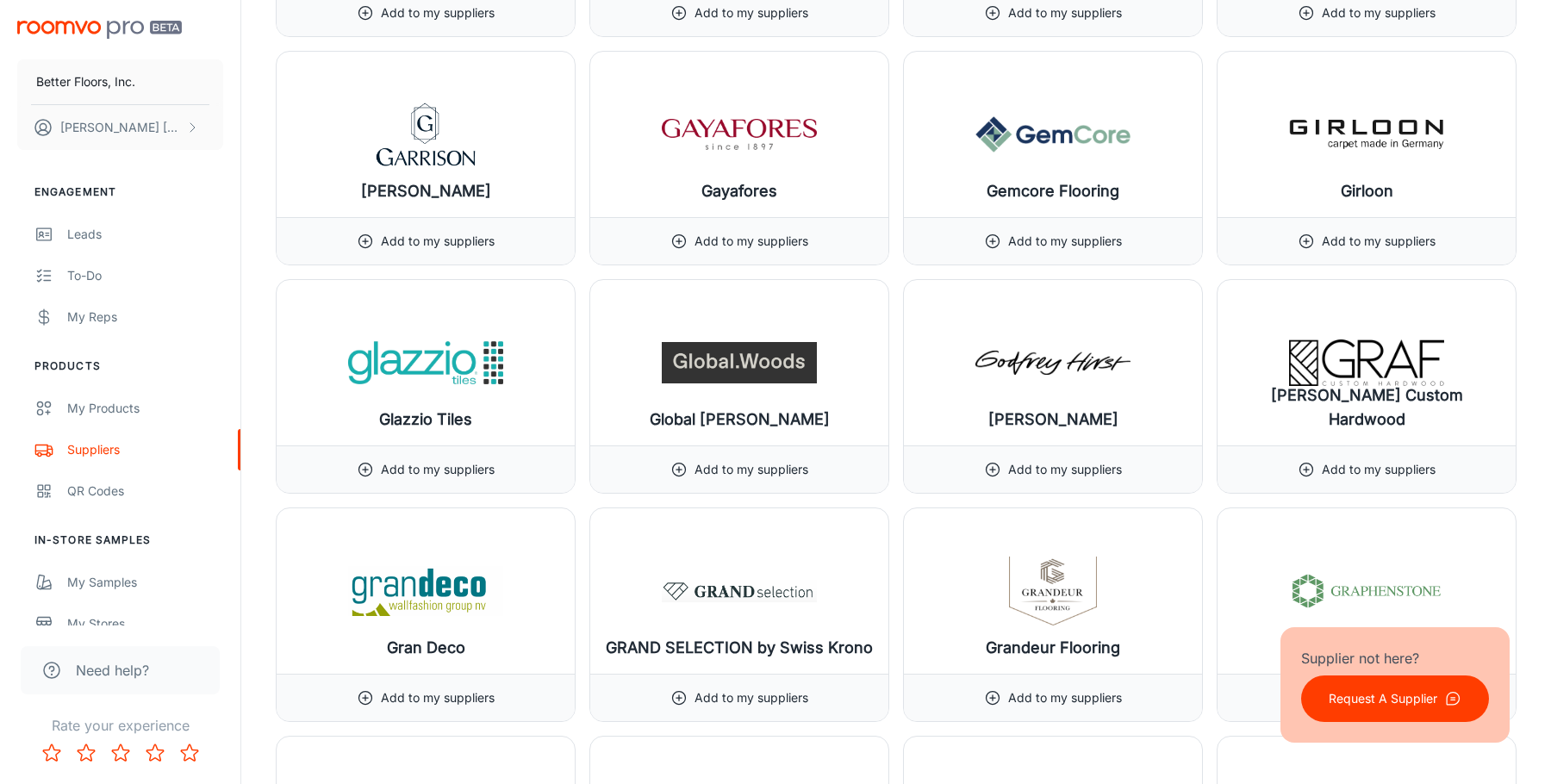
scroll to position [10767, 0]
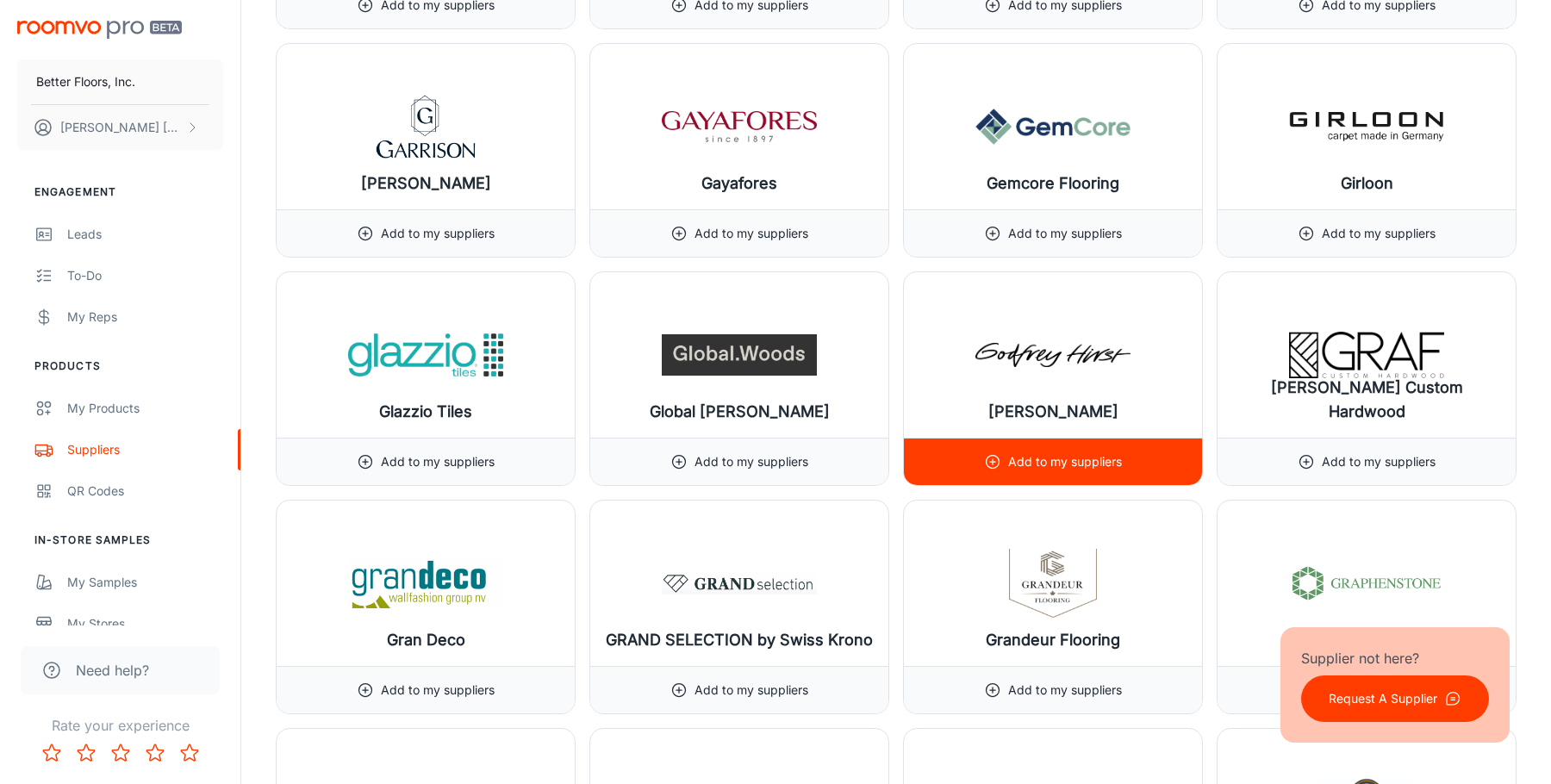
click at [1080, 468] on p "Add to my suppliers" at bounding box center [1064, 461] width 114 height 19
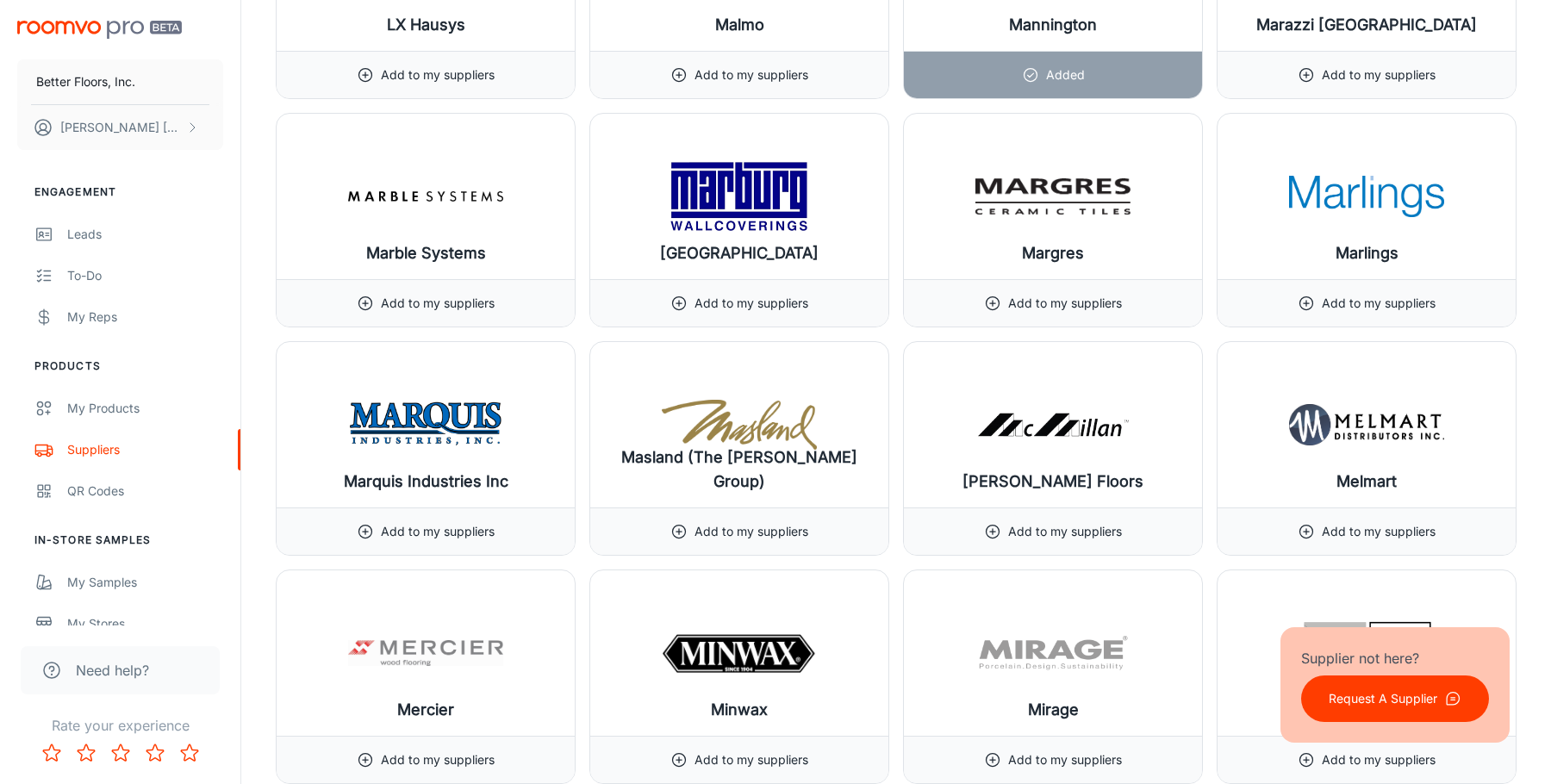
scroll to position [15418, 0]
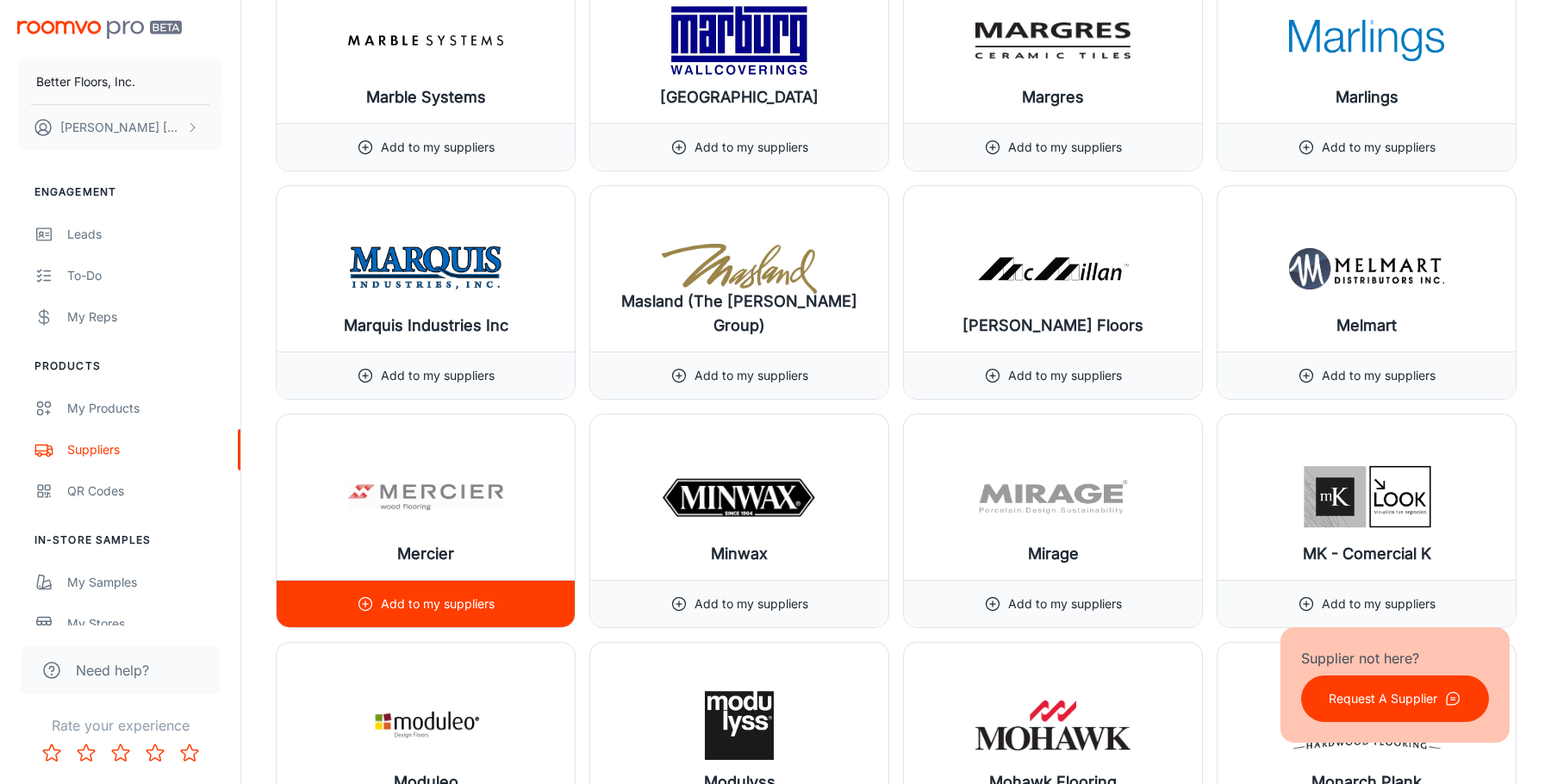
click at [453, 608] on p "Add to my suppliers" at bounding box center [437, 603] width 114 height 19
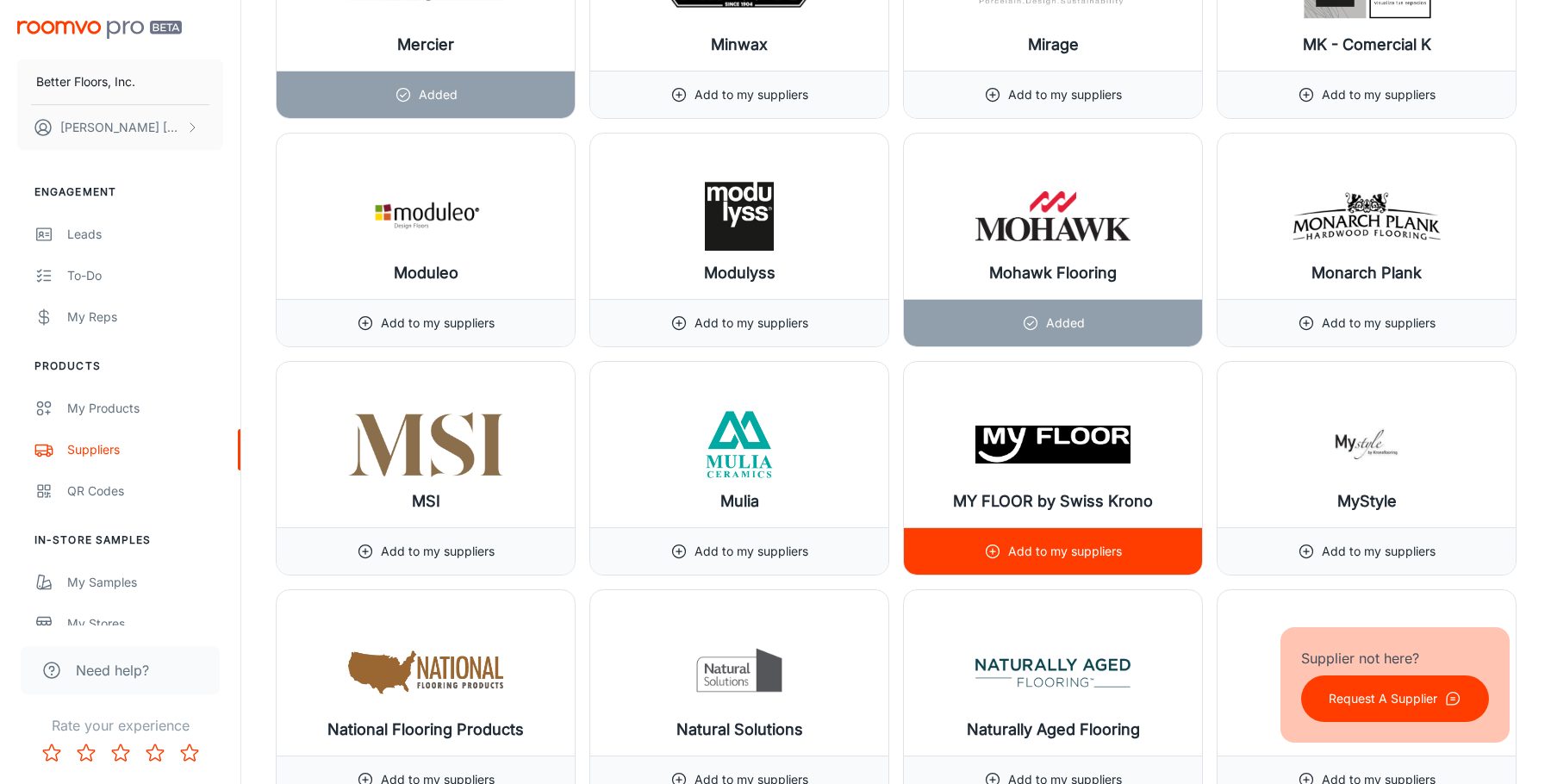
scroll to position [15935, 0]
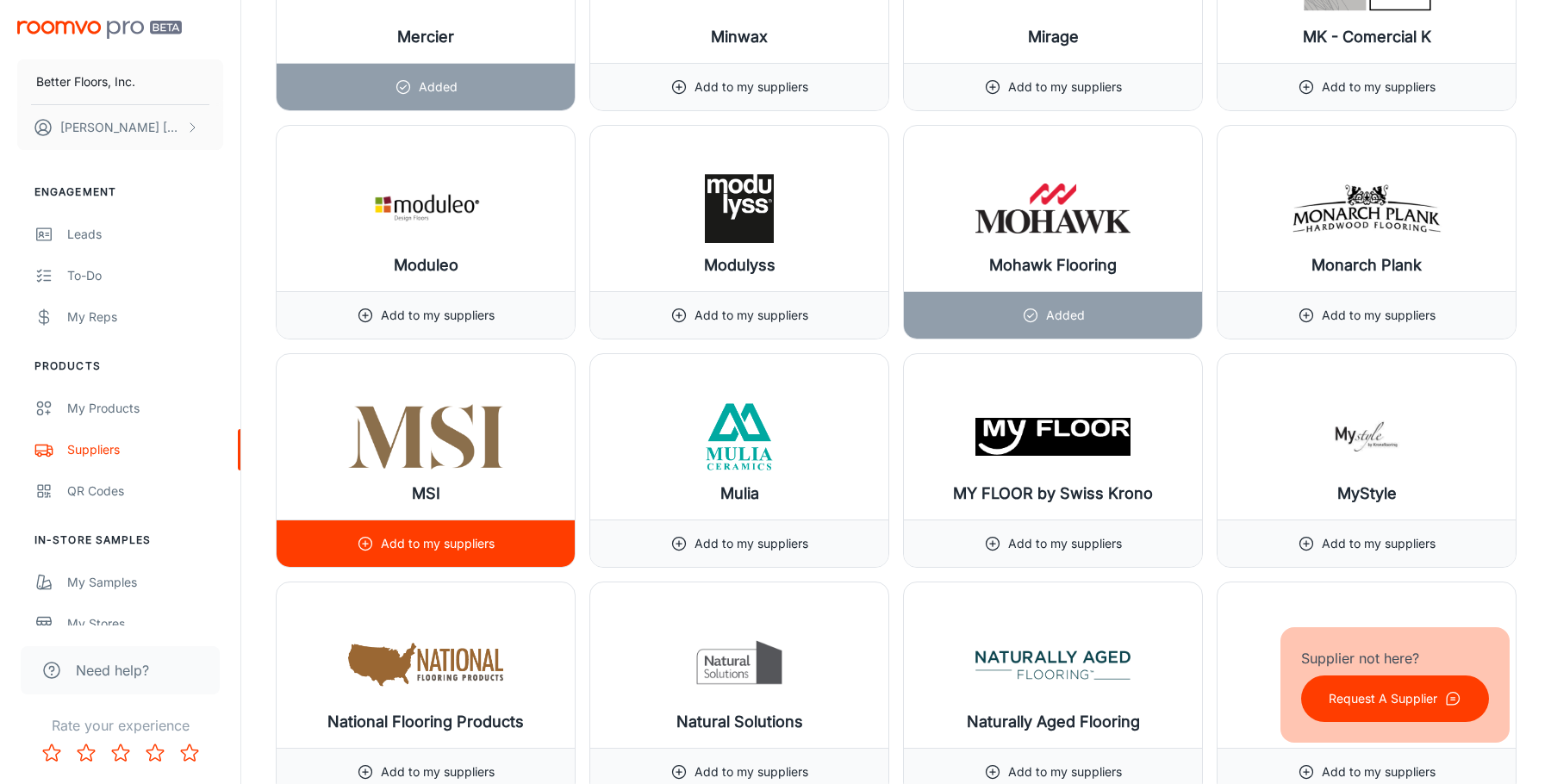
click at [460, 546] on p "Add to my suppliers" at bounding box center [437, 543] width 114 height 19
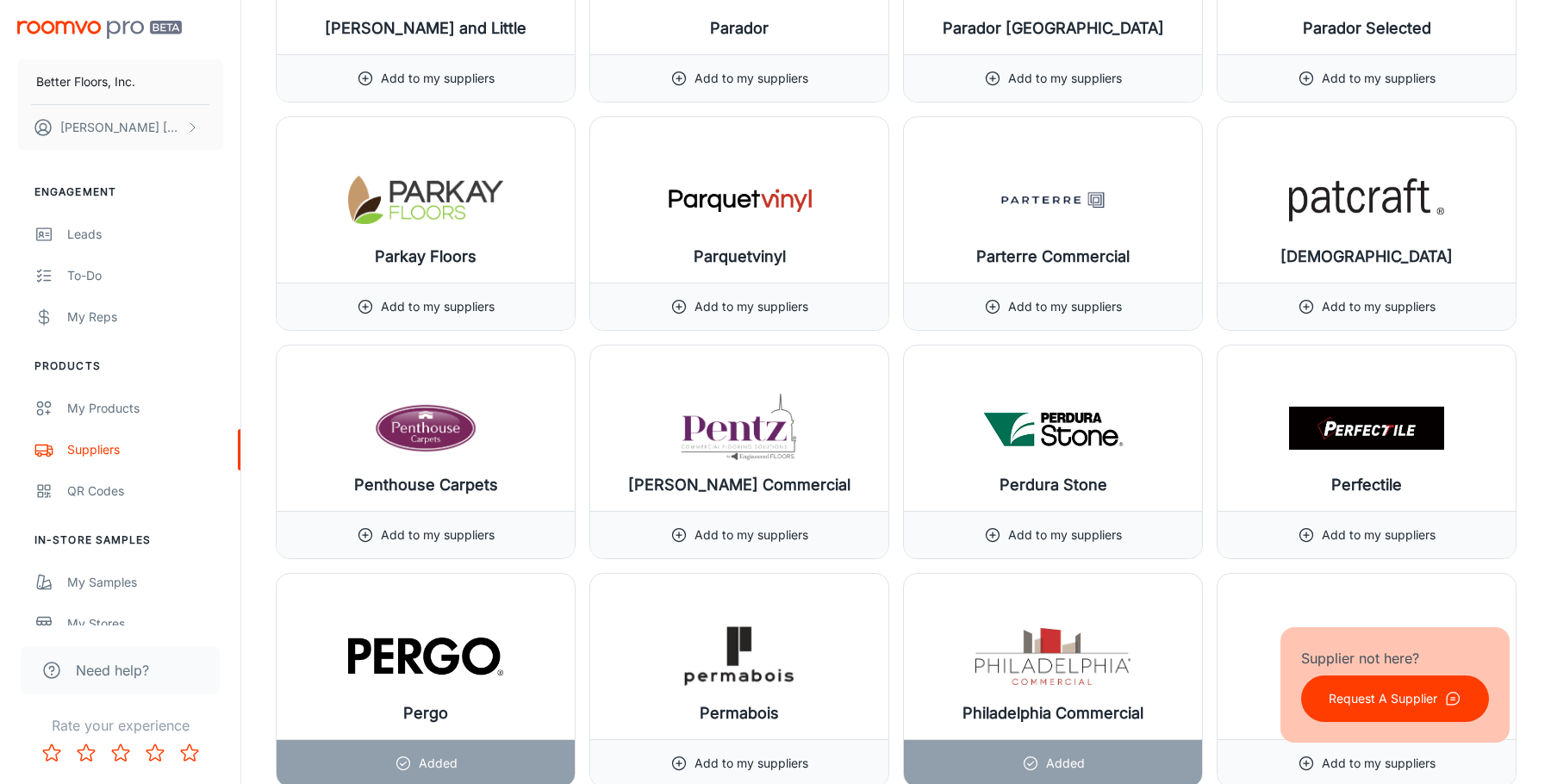
scroll to position [17572, 0]
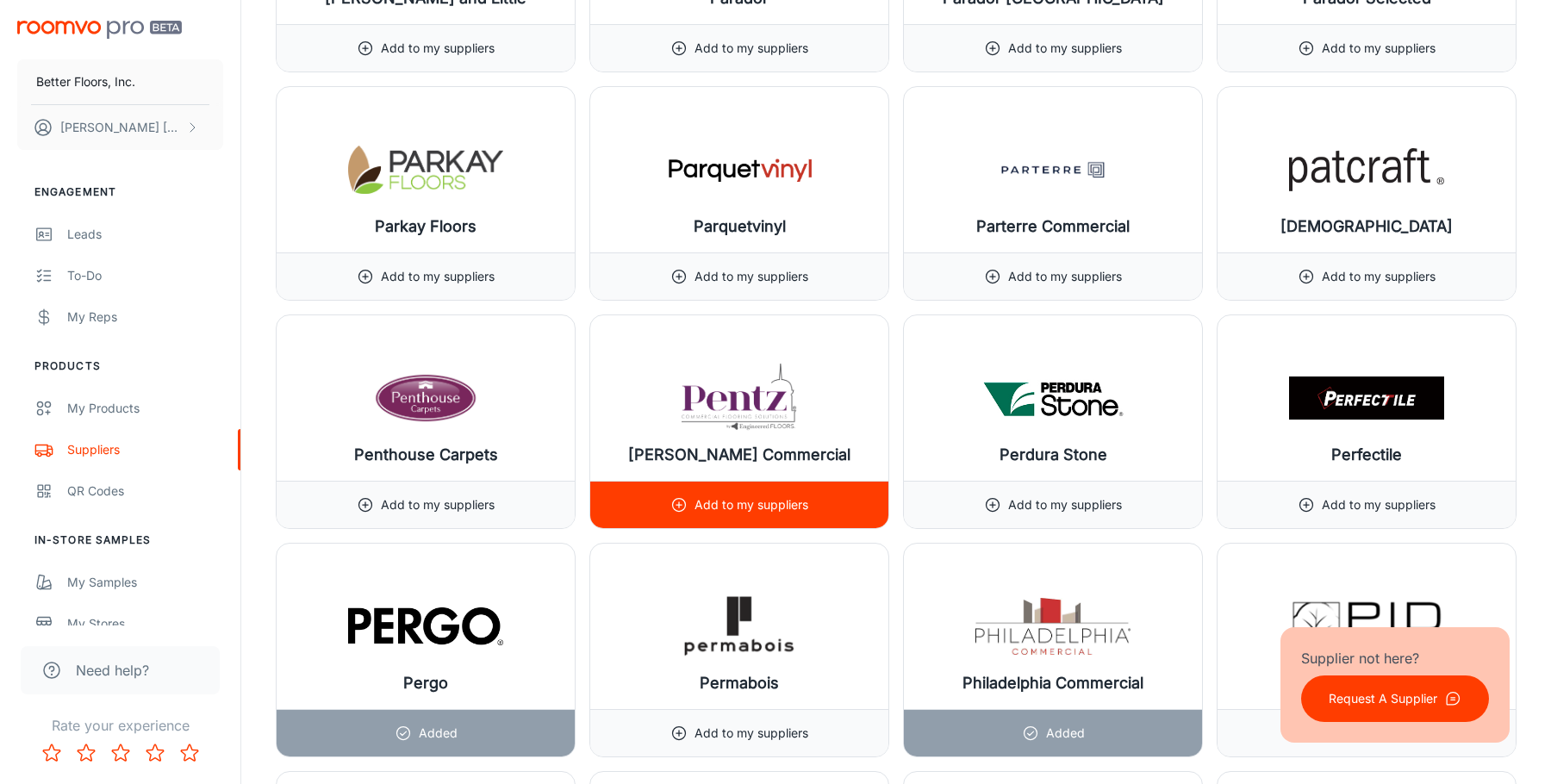
click at [736, 507] on p "Add to my suppliers" at bounding box center [751, 504] width 114 height 19
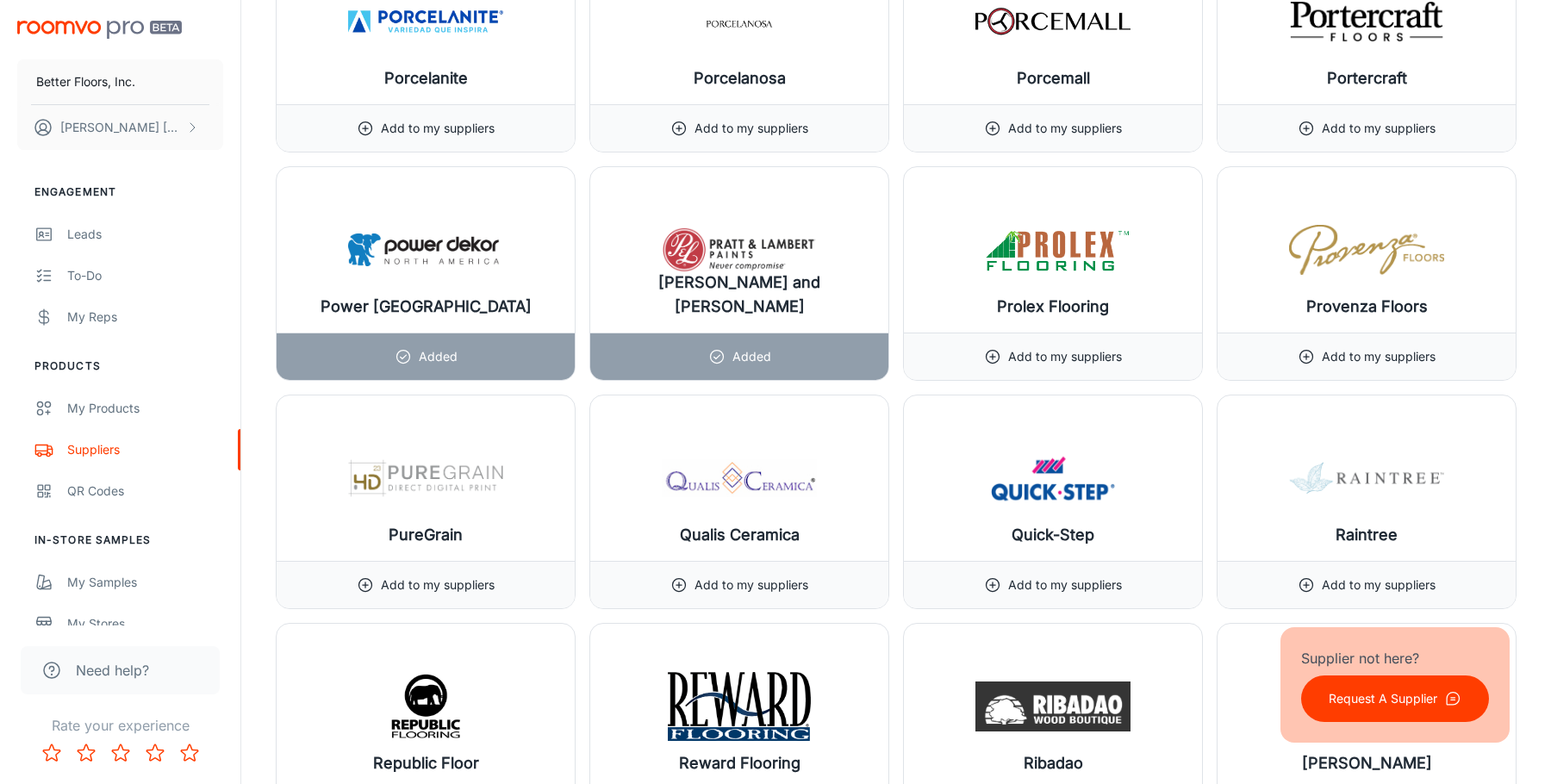
scroll to position [18434, 0]
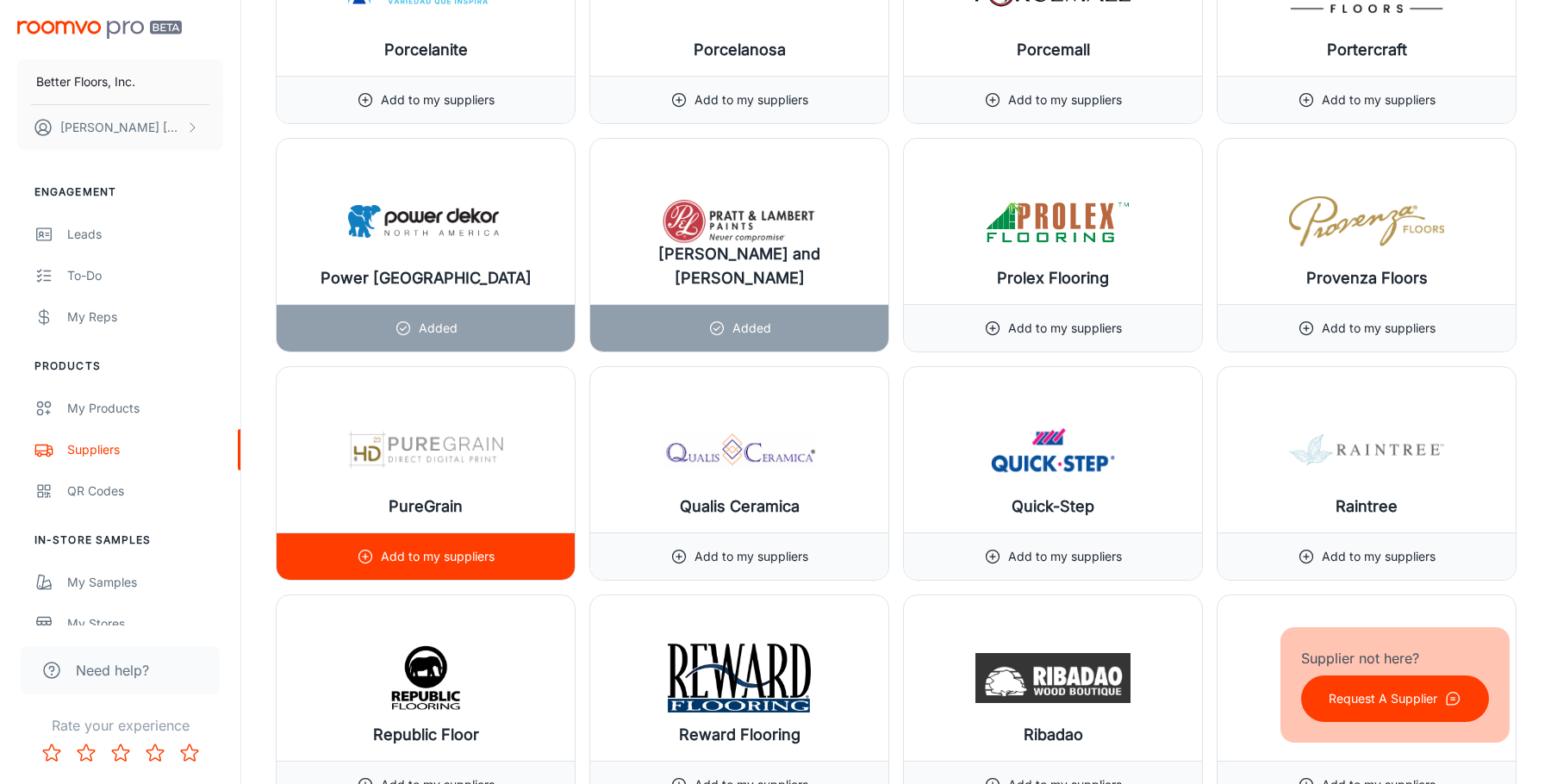
click at [488, 556] on p "Add to my suppliers" at bounding box center [437, 556] width 114 height 19
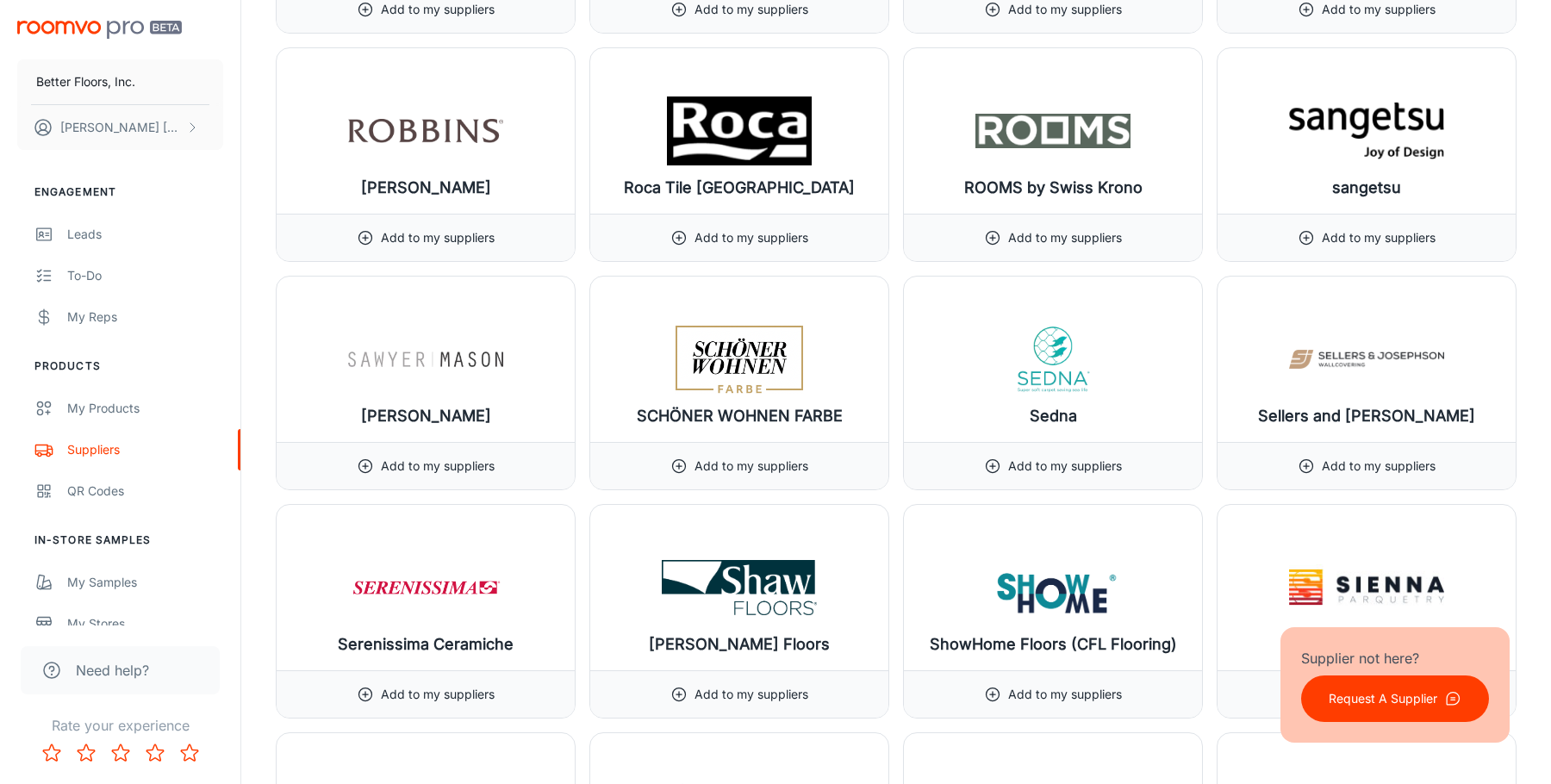
scroll to position [19295, 0]
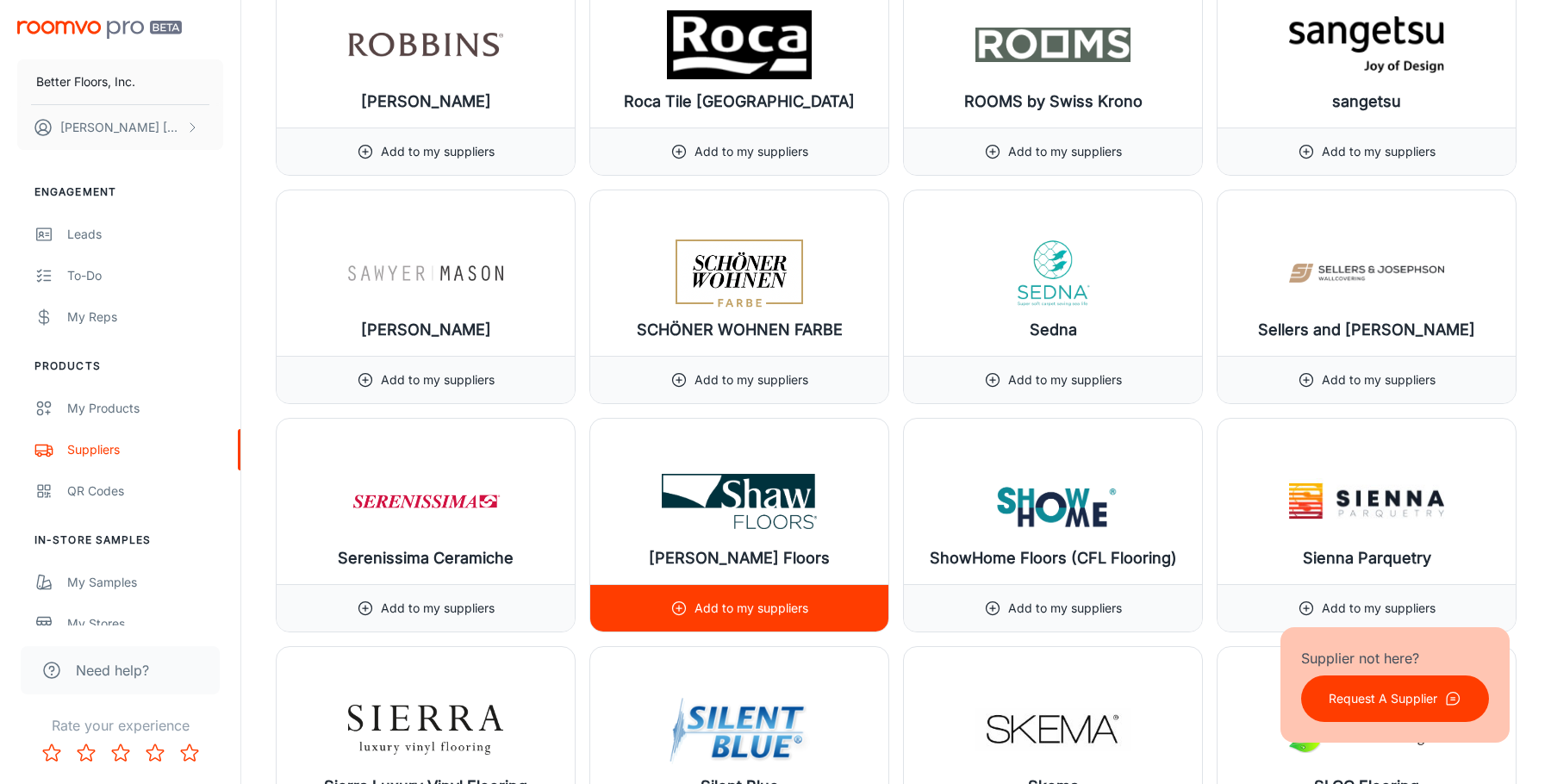
click at [778, 612] on p "Add to my suppliers" at bounding box center [751, 608] width 114 height 19
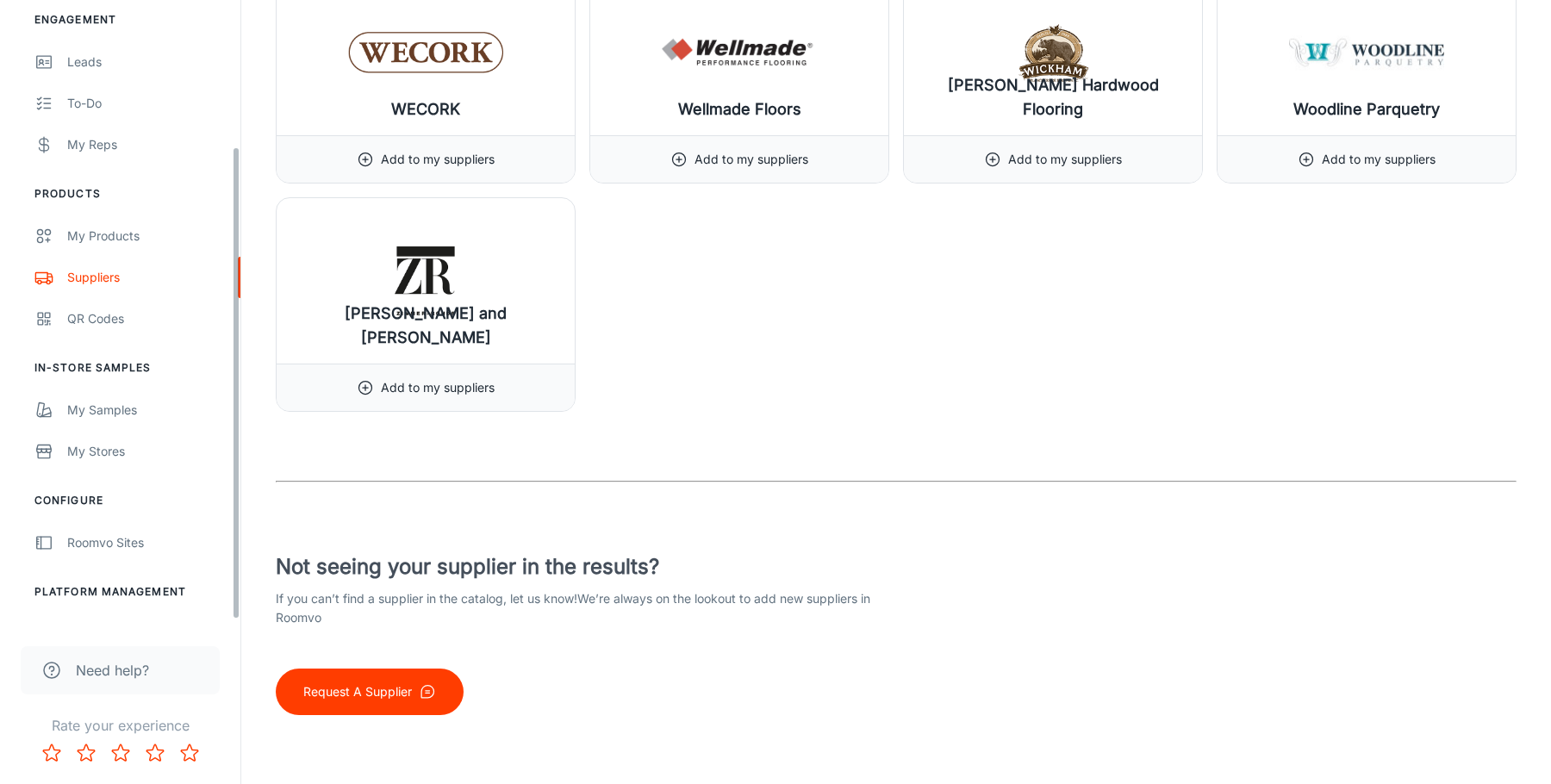
scroll to position [202, 0]
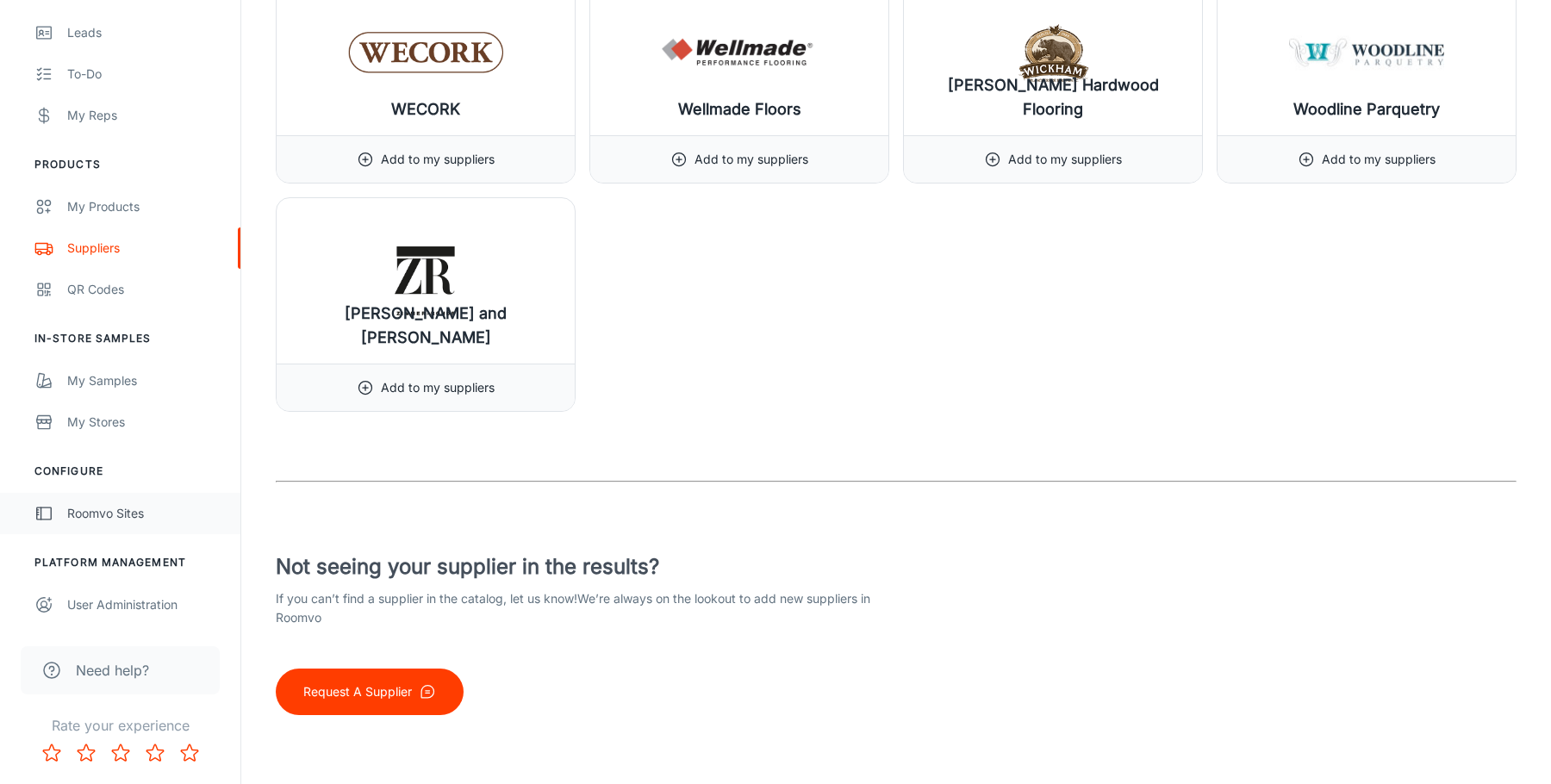
click at [109, 516] on div "Roomvo Sites" at bounding box center [145, 513] width 156 height 19
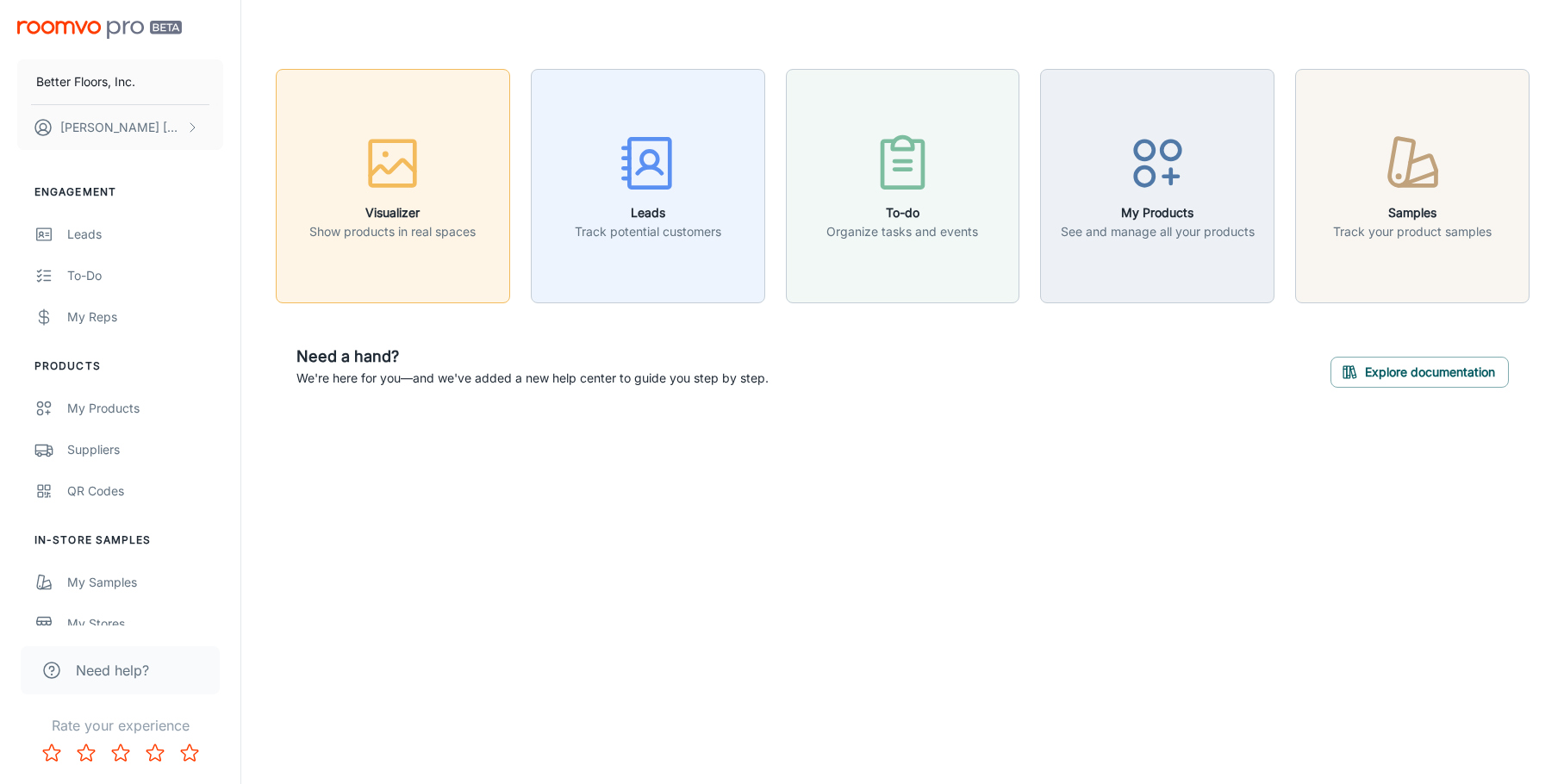
click at [406, 231] on p "Show products in real spaces" at bounding box center [392, 232] width 166 height 19
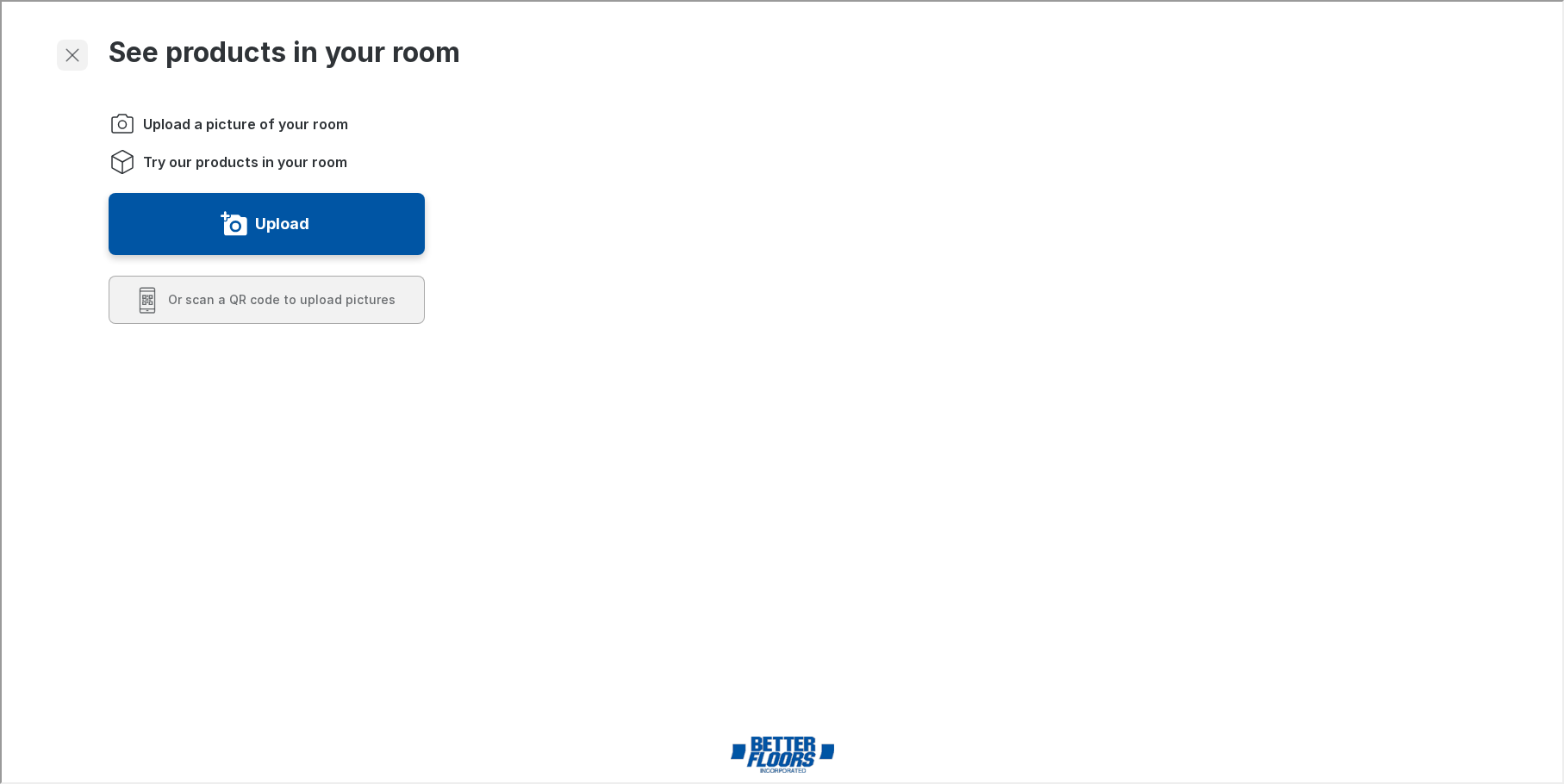
click at [72, 52] on line "Exit visualizer" at bounding box center [70, 53] width 12 height 12
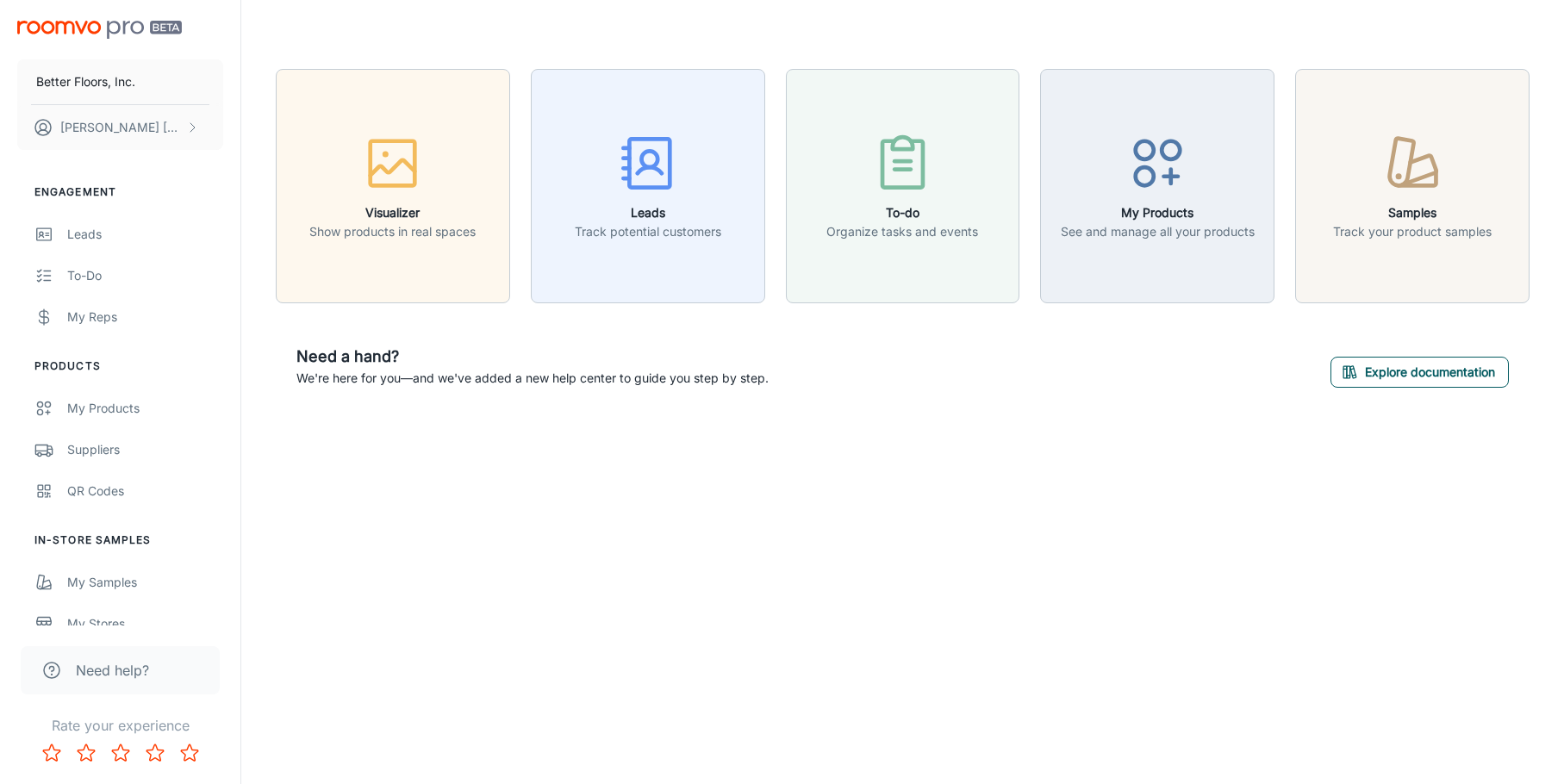
click at [1452, 380] on button "Explore documentation" at bounding box center [1420, 372] width 178 height 31
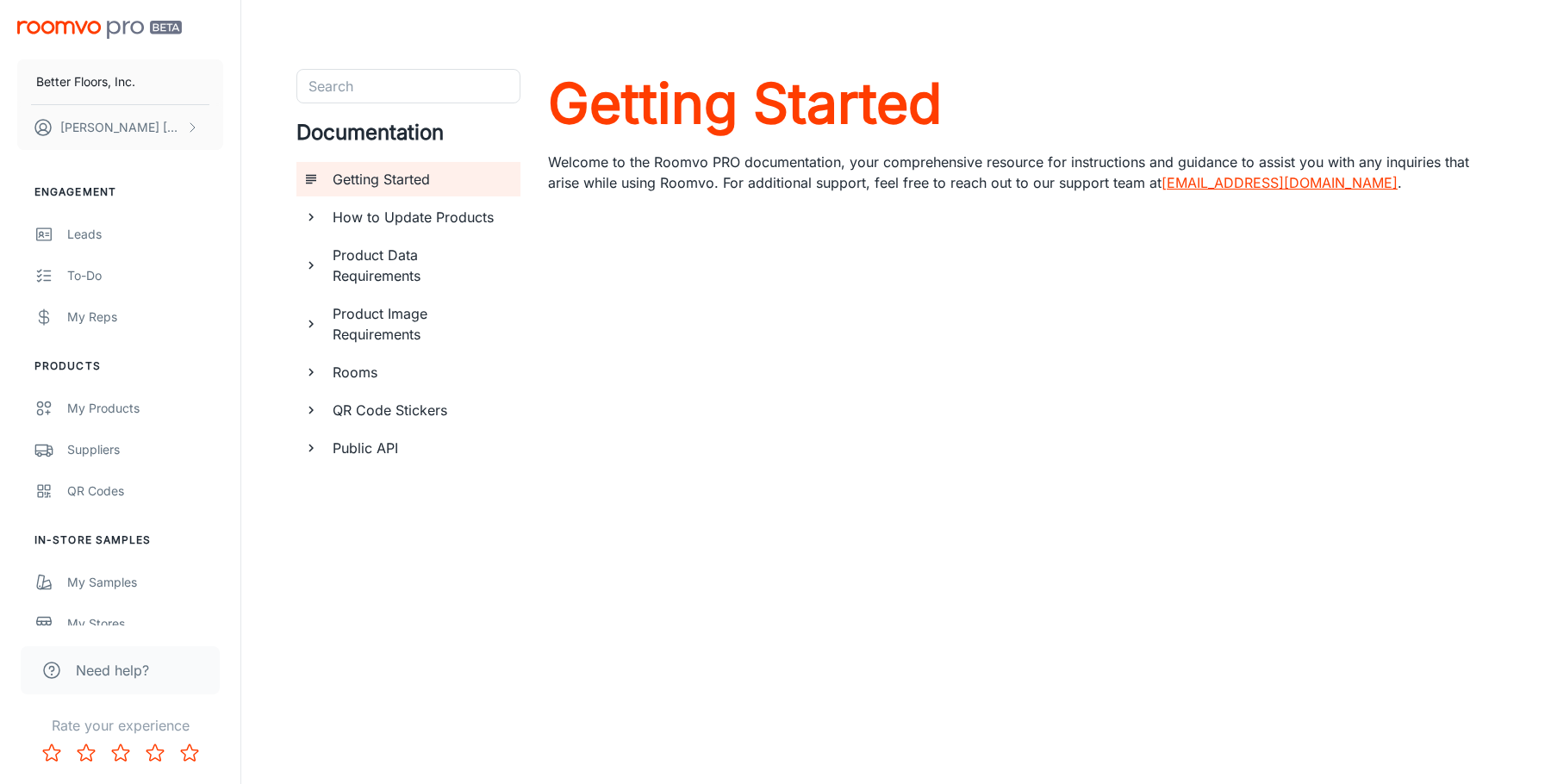
click at [317, 264] on icon "documentation page list" at bounding box center [311, 265] width 15 height 15
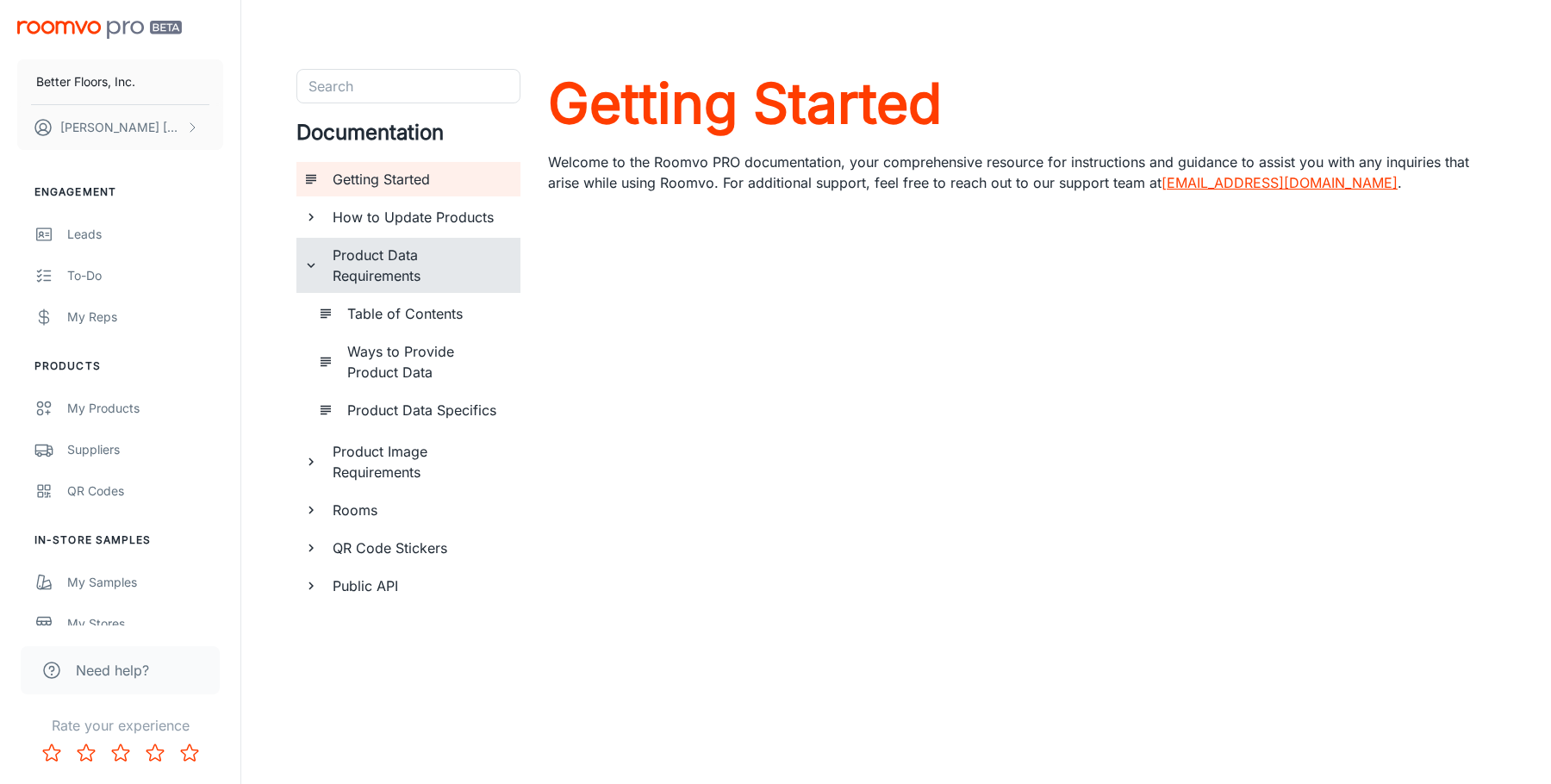
click at [385, 458] on h6 "Product Image Requirements" at bounding box center [420, 461] width 174 height 42
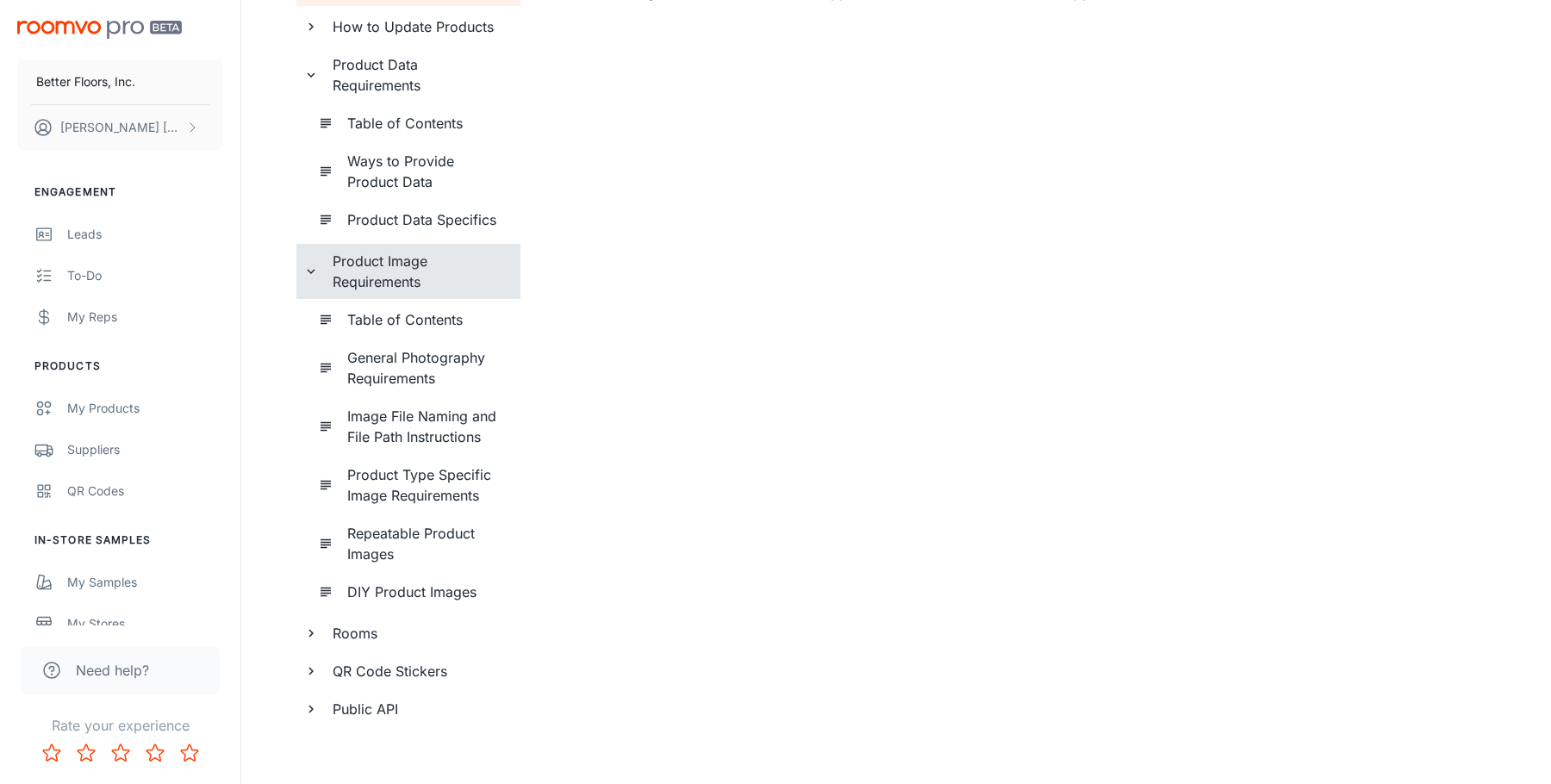
scroll to position [205, 0]
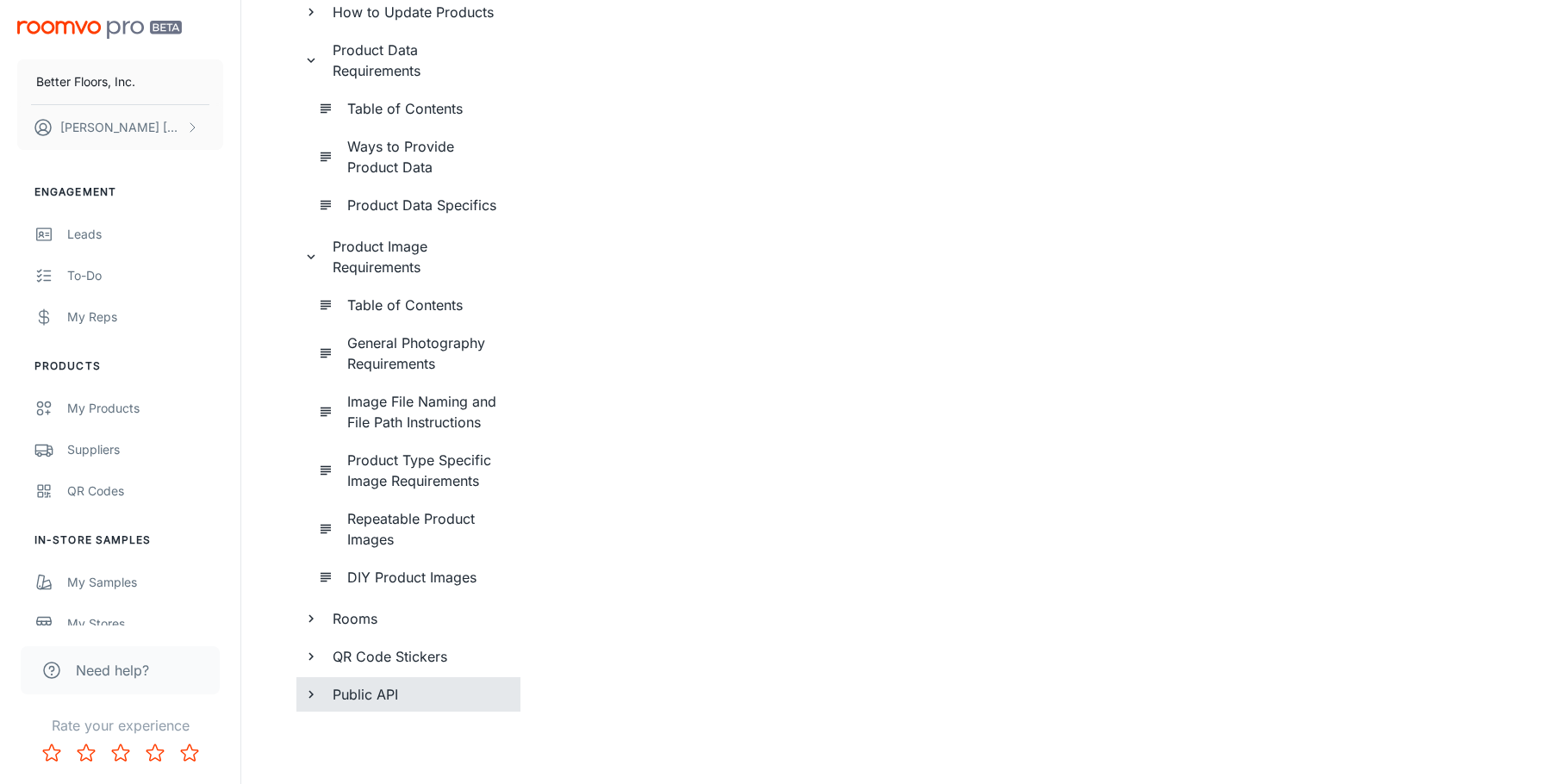
click at [379, 698] on h6 "Public API" at bounding box center [420, 694] width 174 height 21
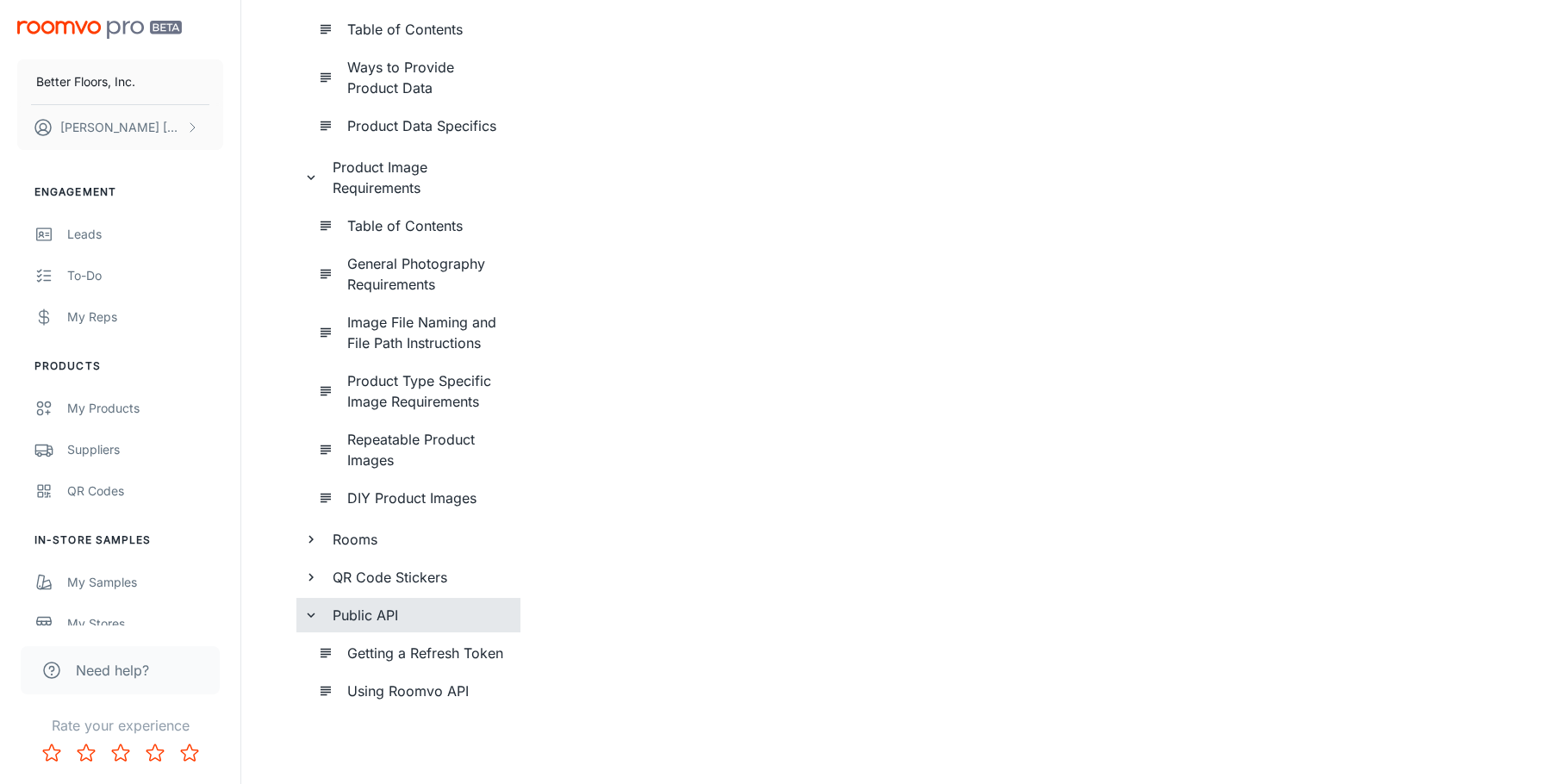
click at [381, 694] on h6 "Using Roomvo API" at bounding box center [426, 690] width 159 height 21
